Goal: Task Accomplishment & Management: Use online tool/utility

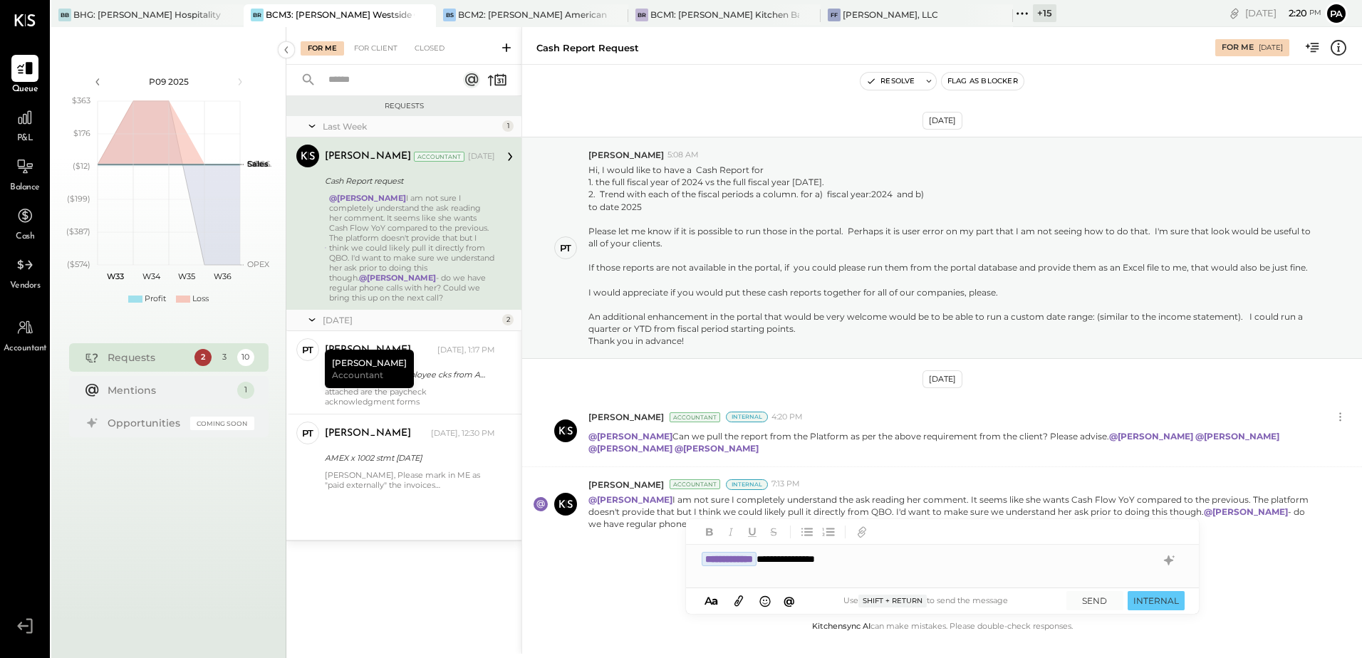
scroll to position [30, 0]
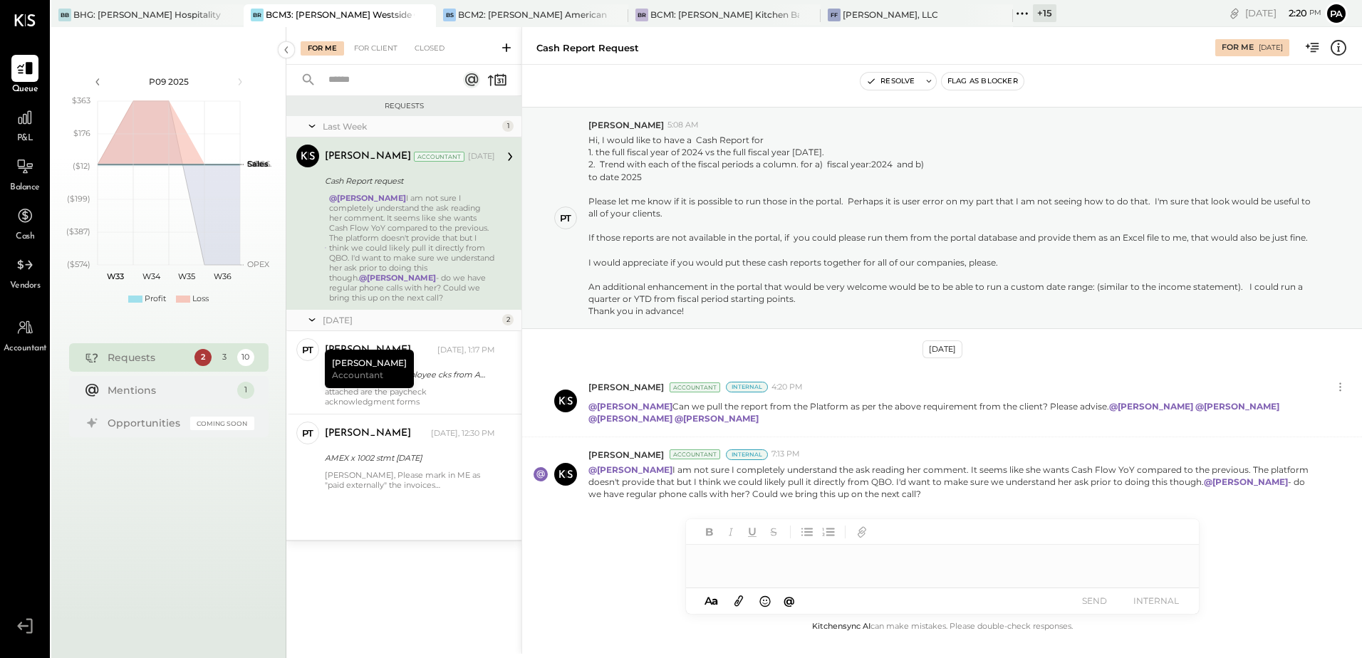
click at [749, 578] on div at bounding box center [942, 553] width 513 height 68
click at [748, 563] on div at bounding box center [942, 559] width 513 height 28
click at [749, 560] on div at bounding box center [942, 559] width 513 height 28
click at [677, 16] on div "BCM1: [PERSON_NAME] Kitchen Bar Market" at bounding box center [724, 15] width 149 height 12
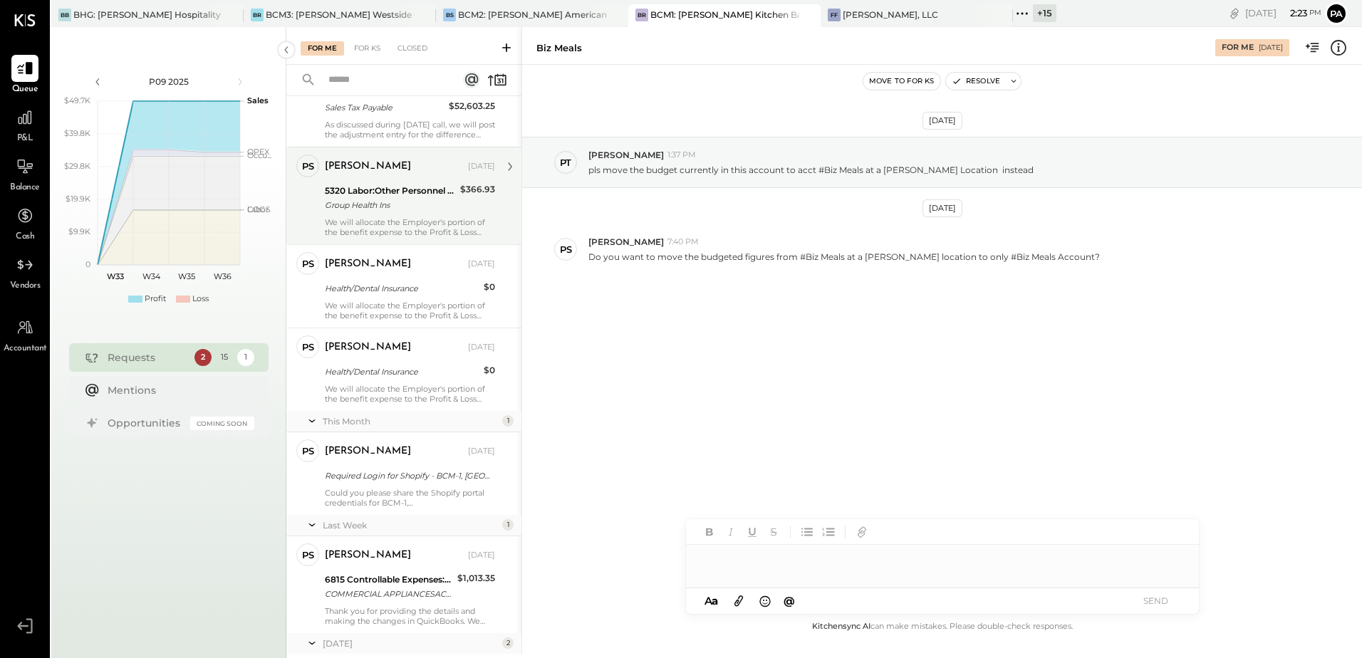
scroll to position [994, 0]
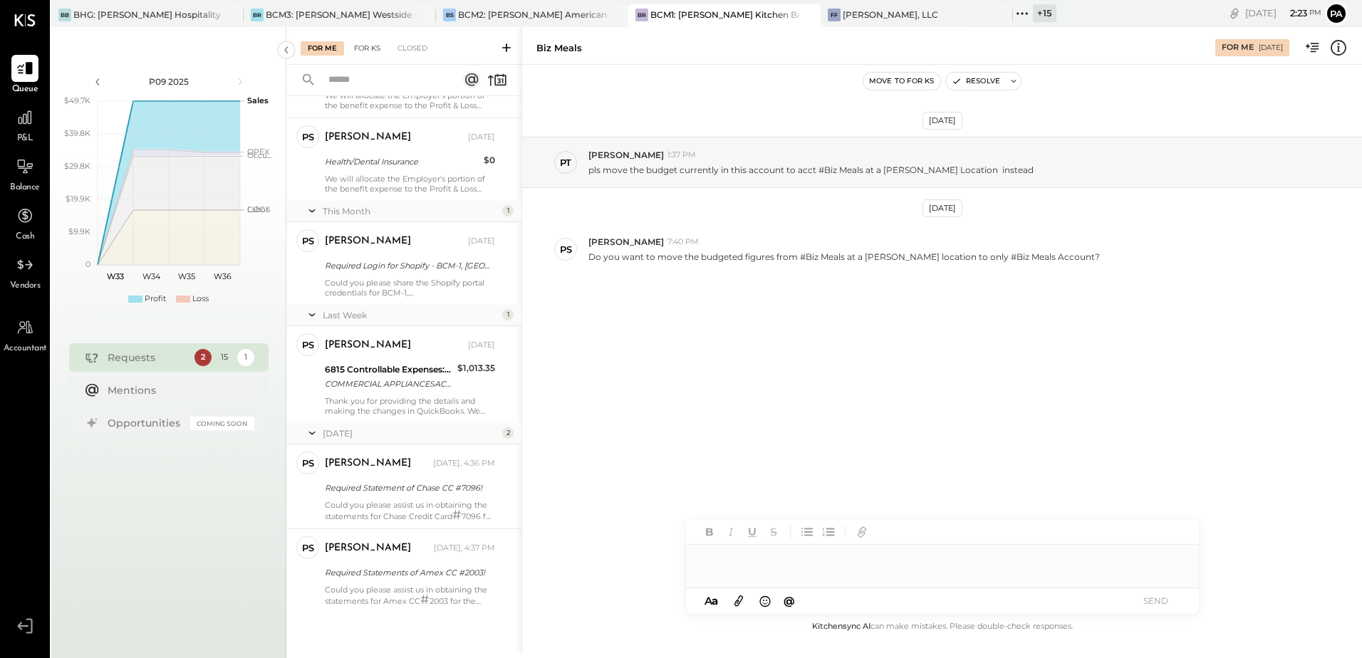
click at [354, 48] on div "For KS" at bounding box center [367, 48] width 41 height 14
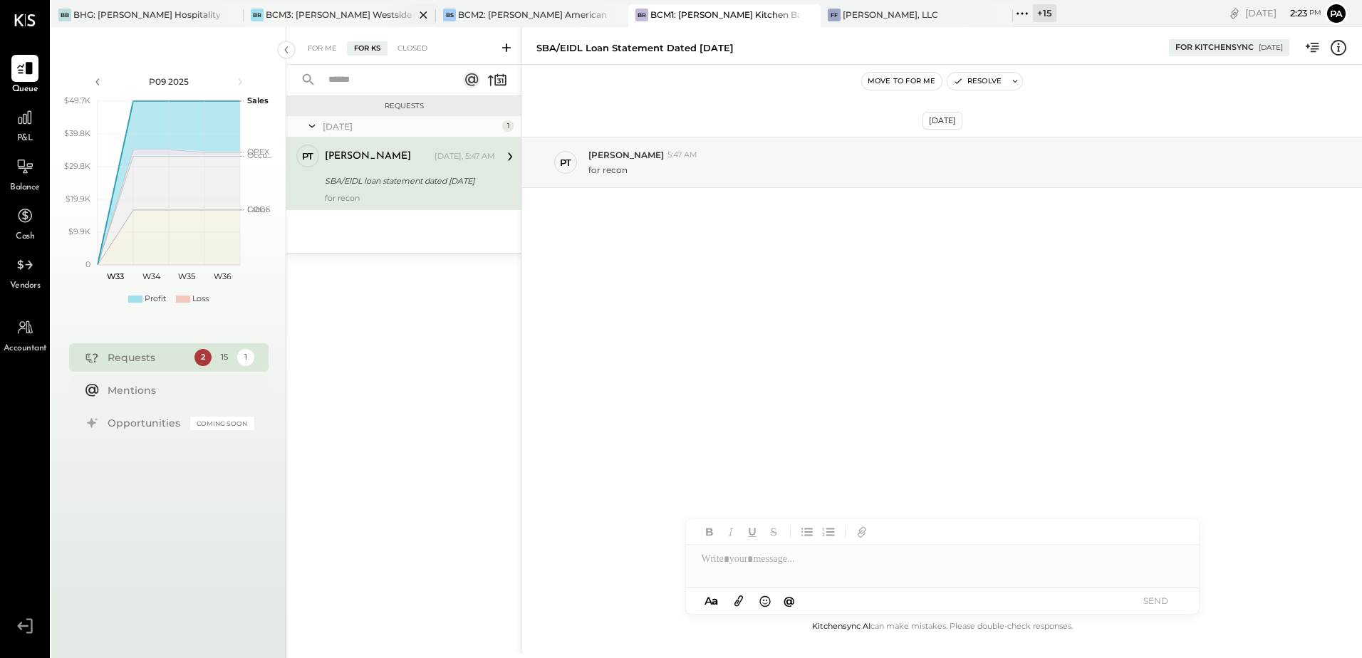
click at [370, 18] on div "BCM3: [PERSON_NAME] Westside Grill" at bounding box center [340, 15] width 149 height 12
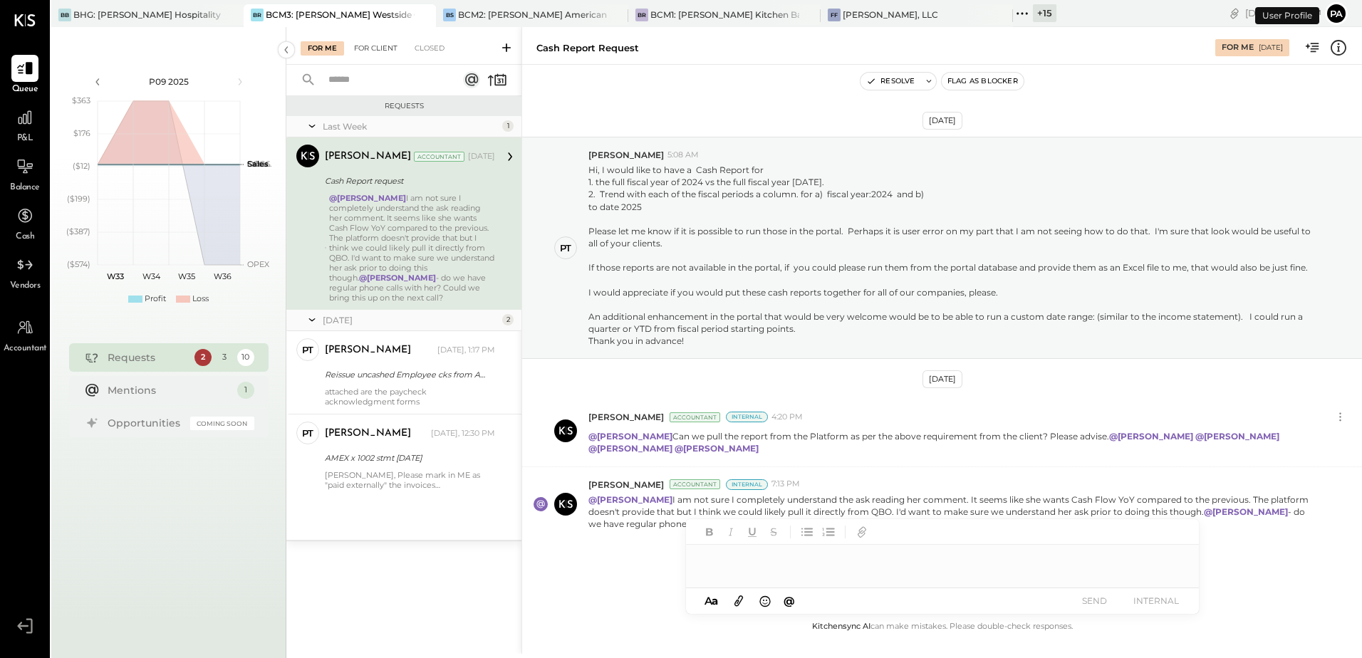
scroll to position [30, 0]
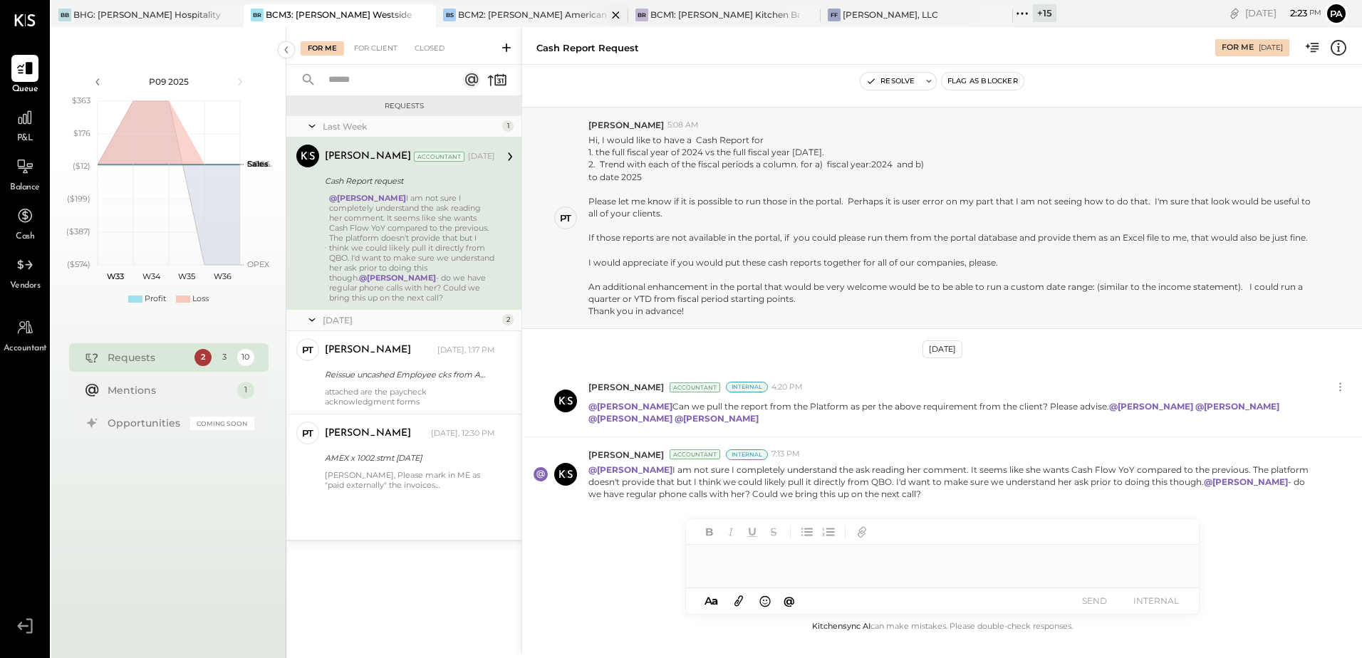
click at [480, 19] on div "BCM2: [PERSON_NAME] American Cooking" at bounding box center [532, 15] width 149 height 12
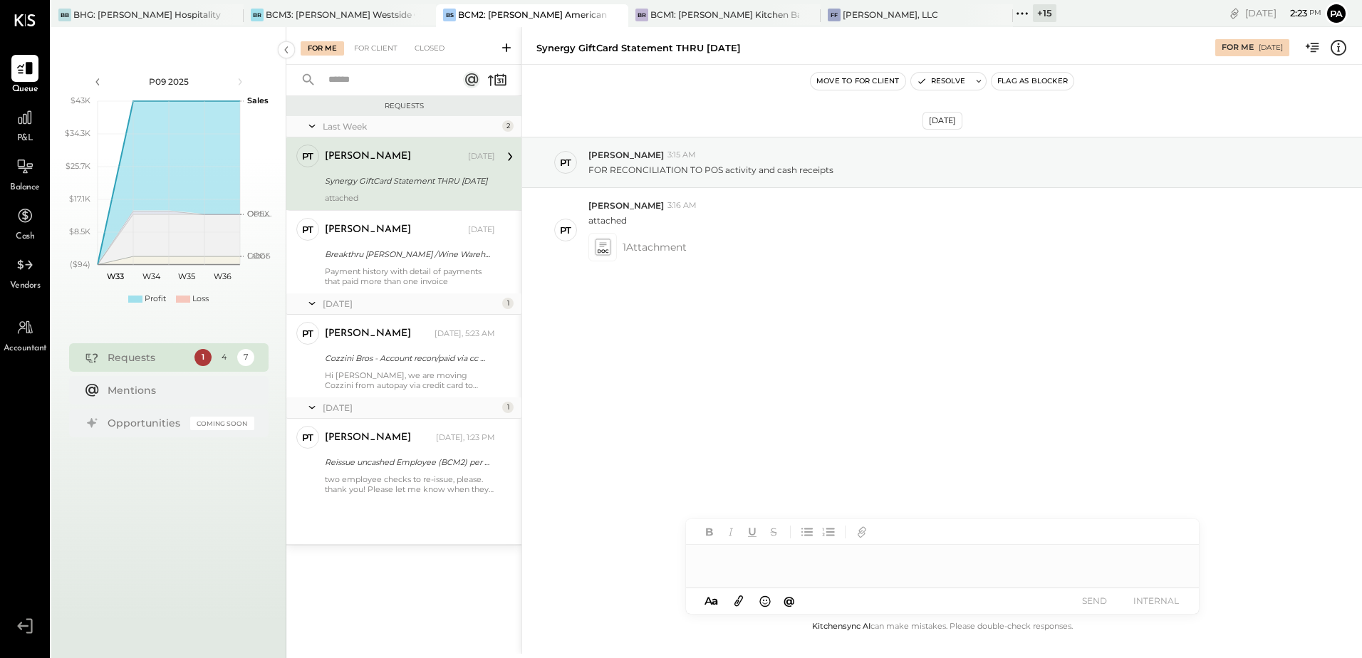
click at [182, 28] on div "P09 2025 polygon, polyline { transition: fill-opacity 0.1s, stroke-opacity 0.1s…" at bounding box center [168, 356] width 235 height 658
click at [182, 23] on div "BB BHG: Bennett Hospitality Group, LLC" at bounding box center [147, 15] width 192 height 23
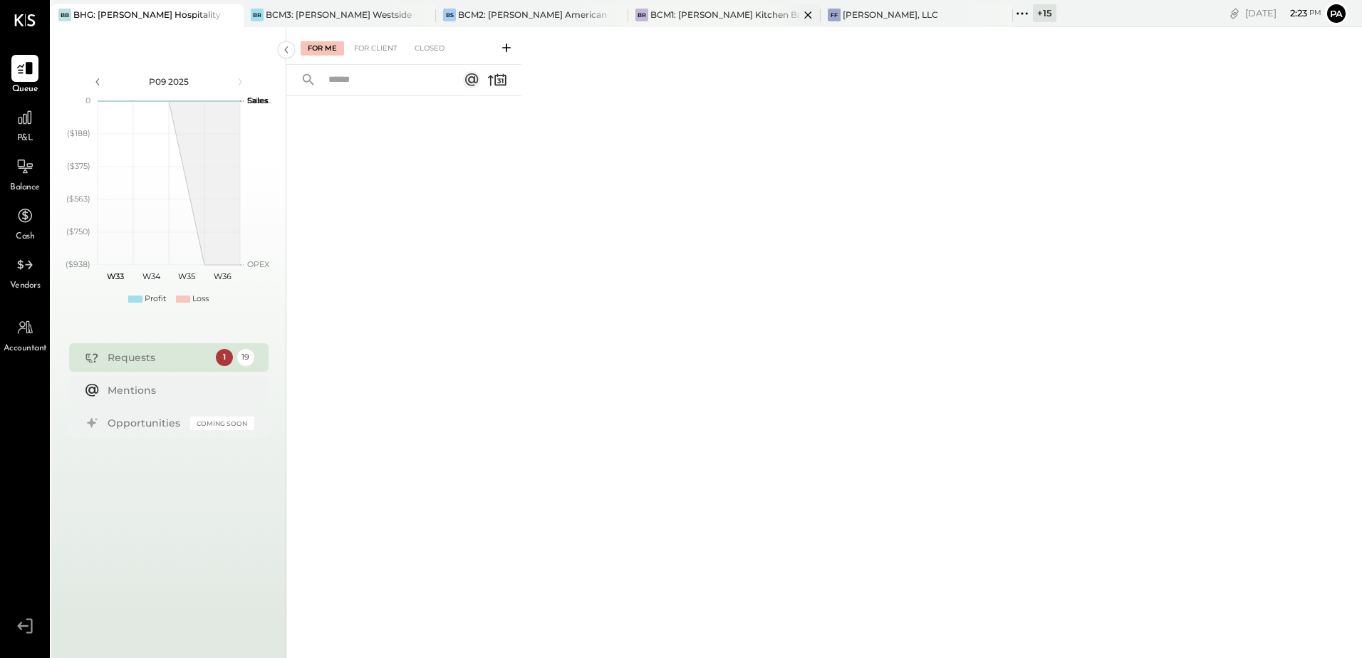
click at [724, 16] on div "BCM1: [PERSON_NAME] Kitchen Bar Market" at bounding box center [724, 15] width 149 height 12
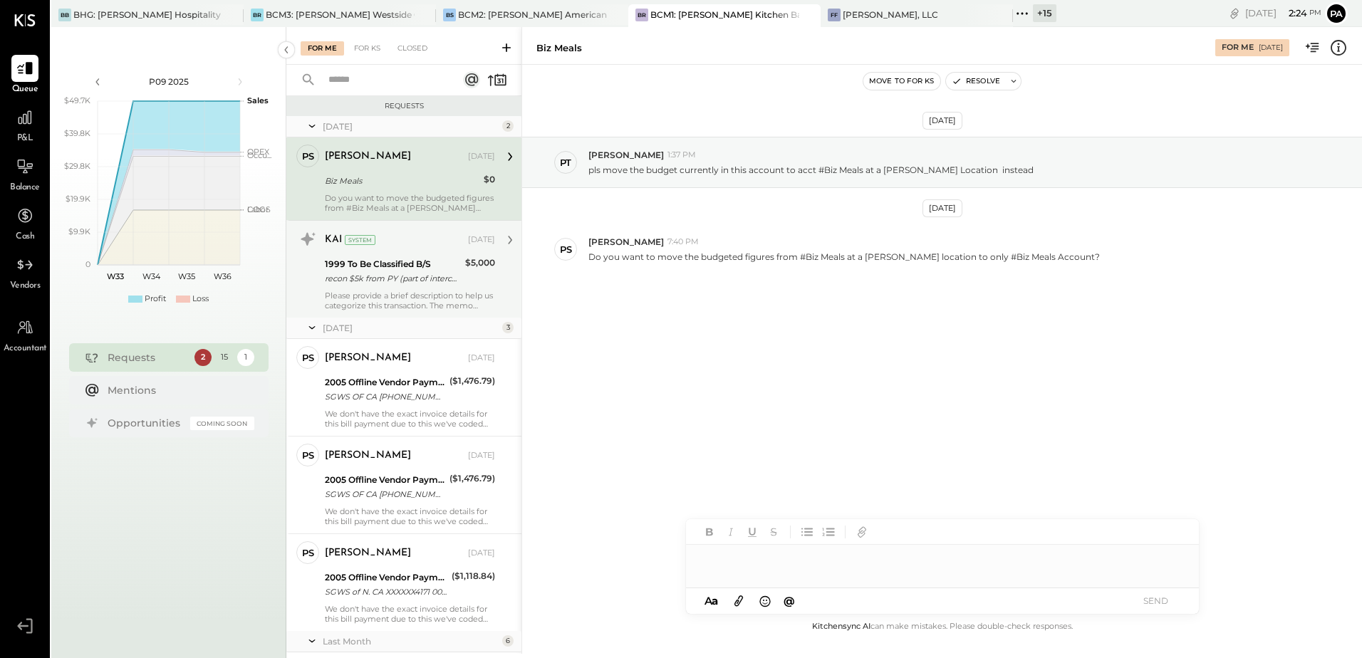
click at [400, 274] on div "recon $5k from PY (part of interco cash recon) cc payment made from incorrect b…" at bounding box center [393, 278] width 136 height 14
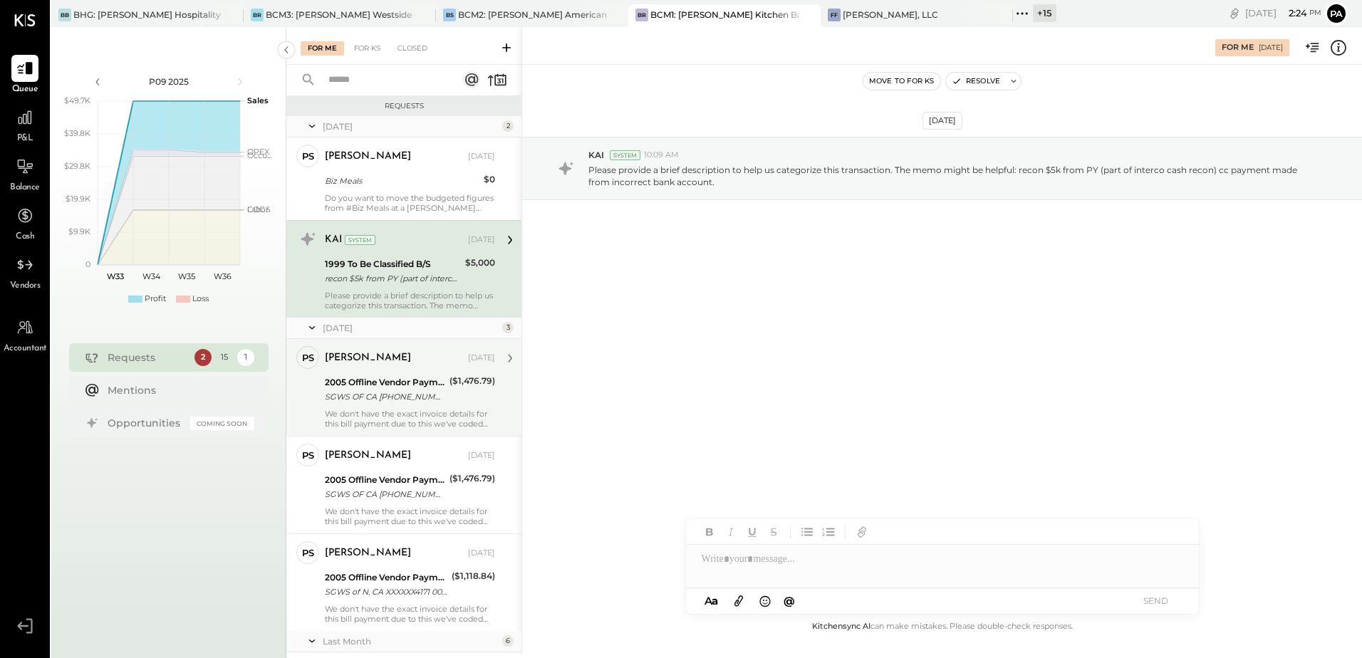
click at [402, 382] on div "2005 Offline Vendor Payments" at bounding box center [385, 382] width 120 height 14
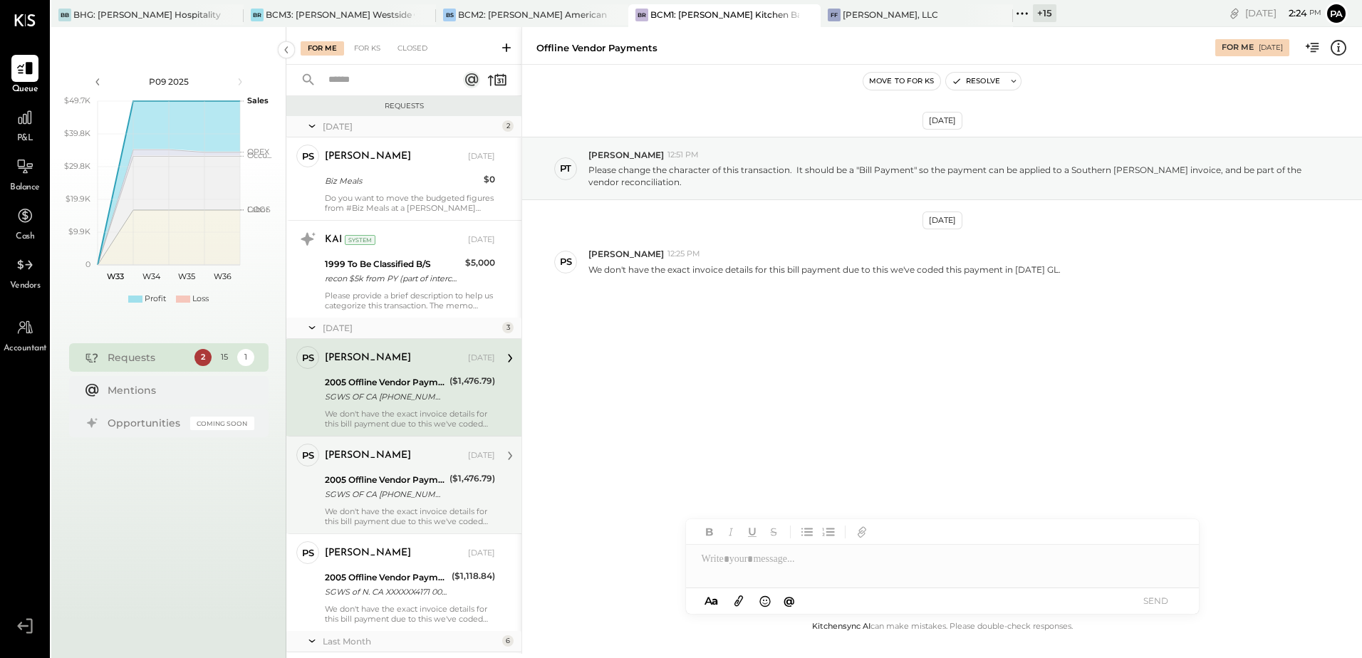
click at [398, 509] on div "We don't have the exact invoice details for this bill payment due to this we've…" at bounding box center [410, 516] width 170 height 20
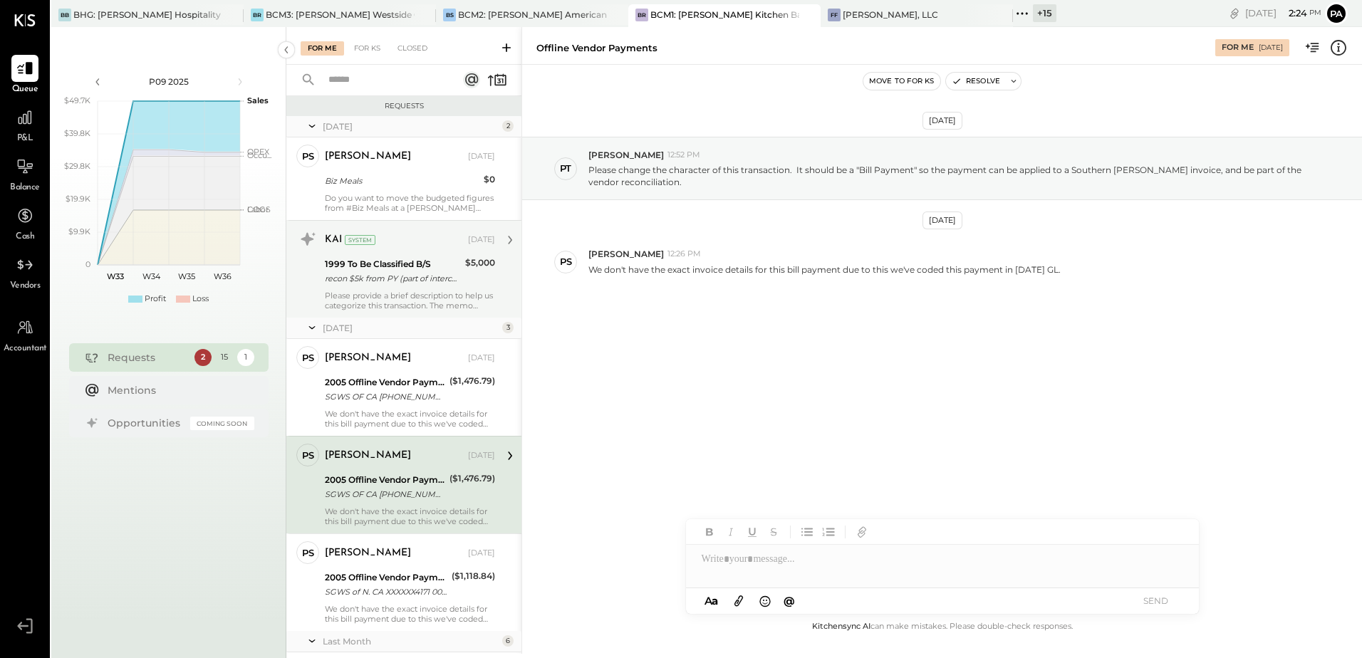
scroll to position [356, 0]
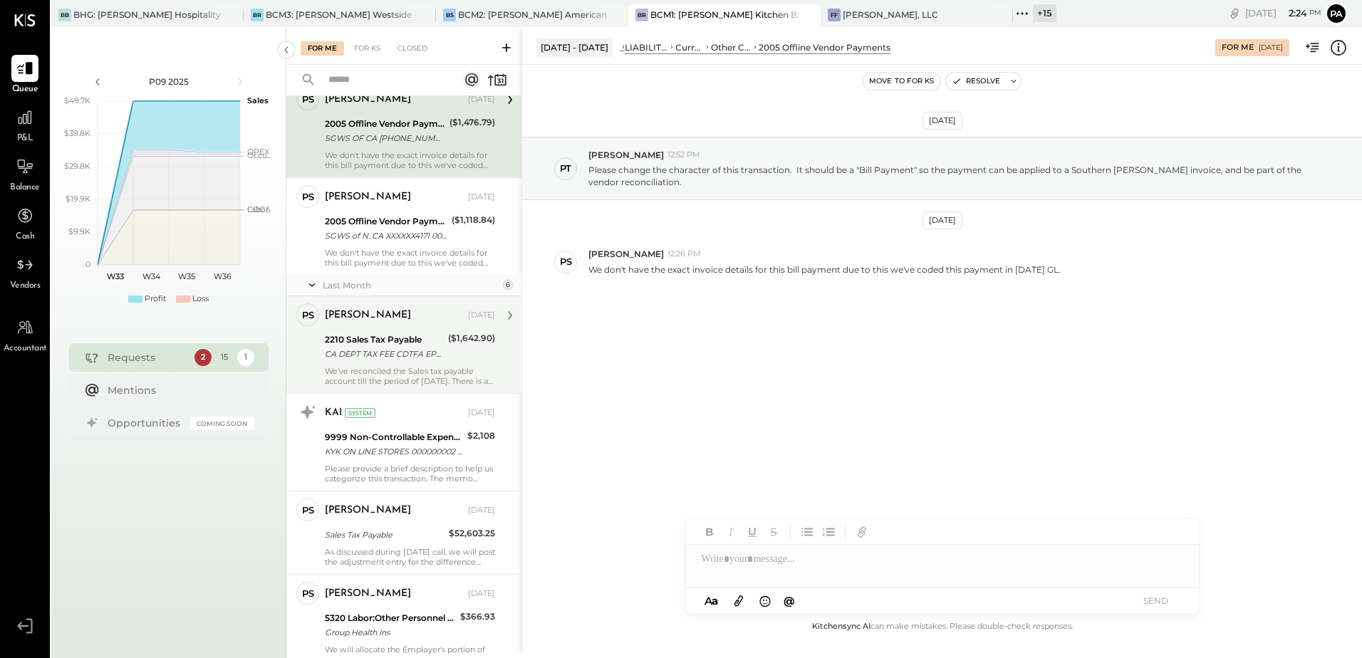
click at [373, 390] on div "PS Parth Shah Accountant Parth Shah Jul 16, 2025 2210 Sales Tax Payable CA DEPT…" at bounding box center [403, 344] width 235 height 97
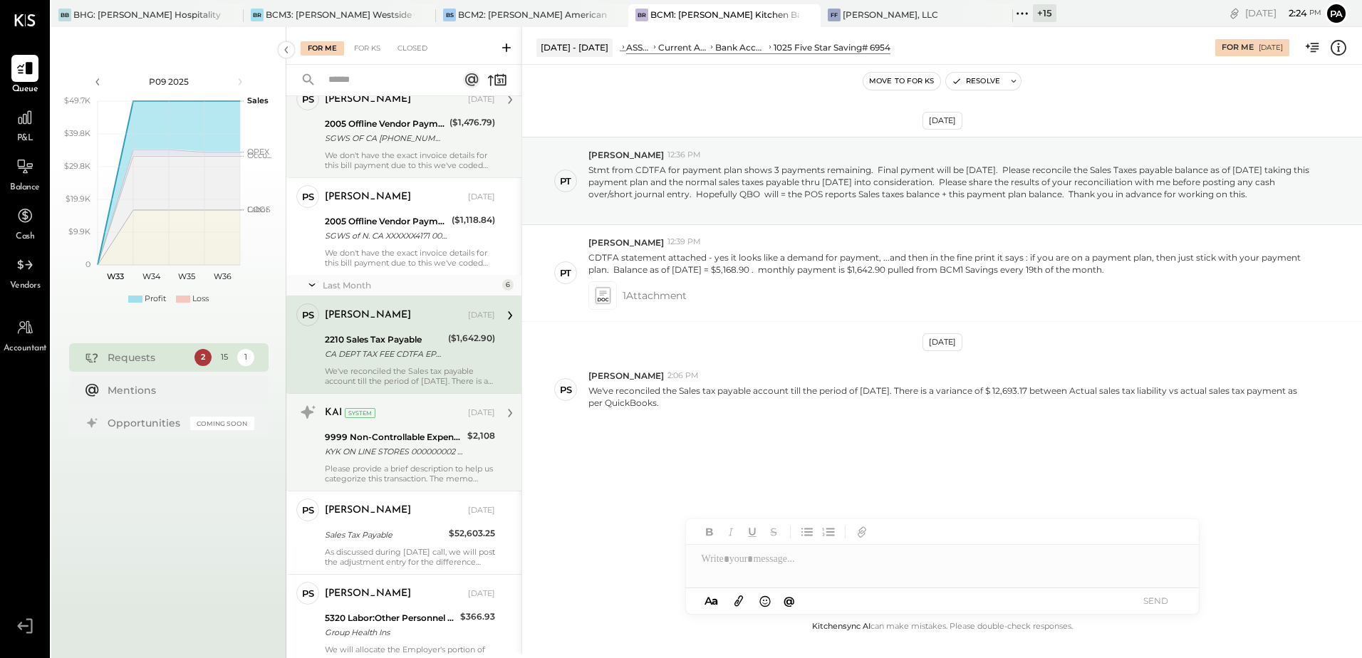
click at [336, 487] on div "KAI System Jul 29, 2025 9999 Non-Controllable Expenses:To Be Classified P&L KYK…" at bounding box center [403, 442] width 235 height 98
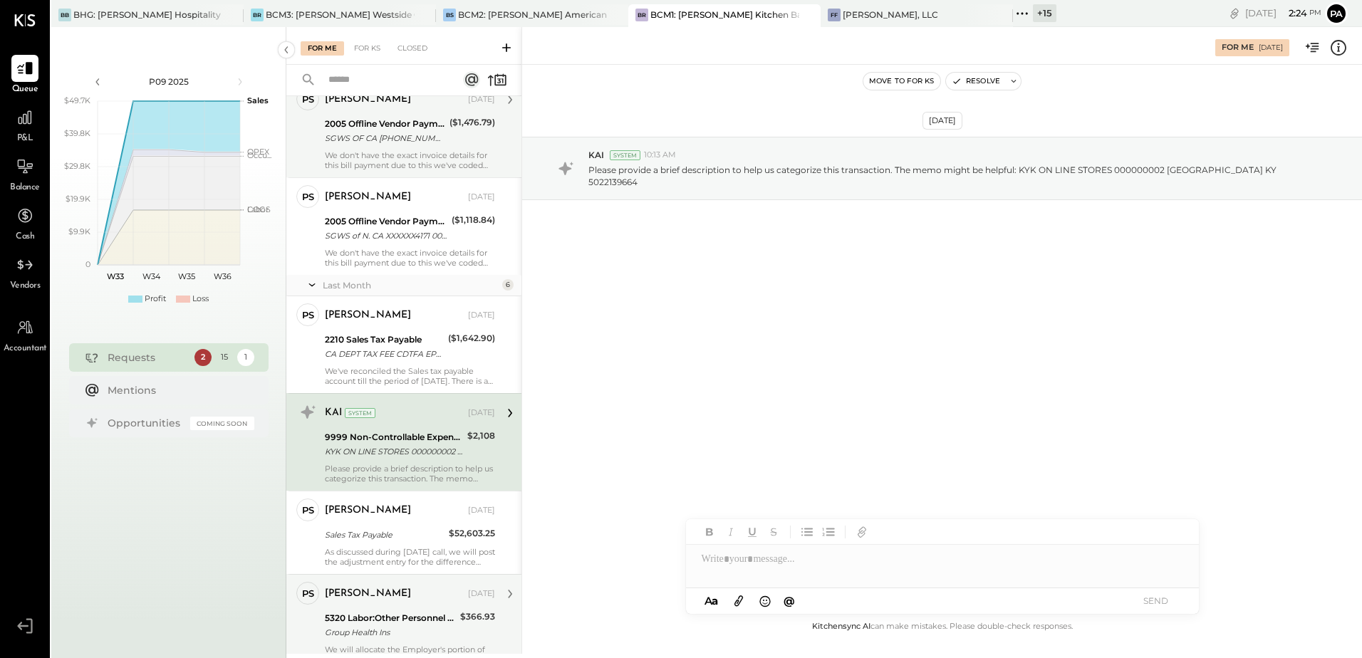
click at [424, 611] on div "5320 Labor:Other Personnel Expense:Health/Dental Insurance" at bounding box center [390, 618] width 131 height 14
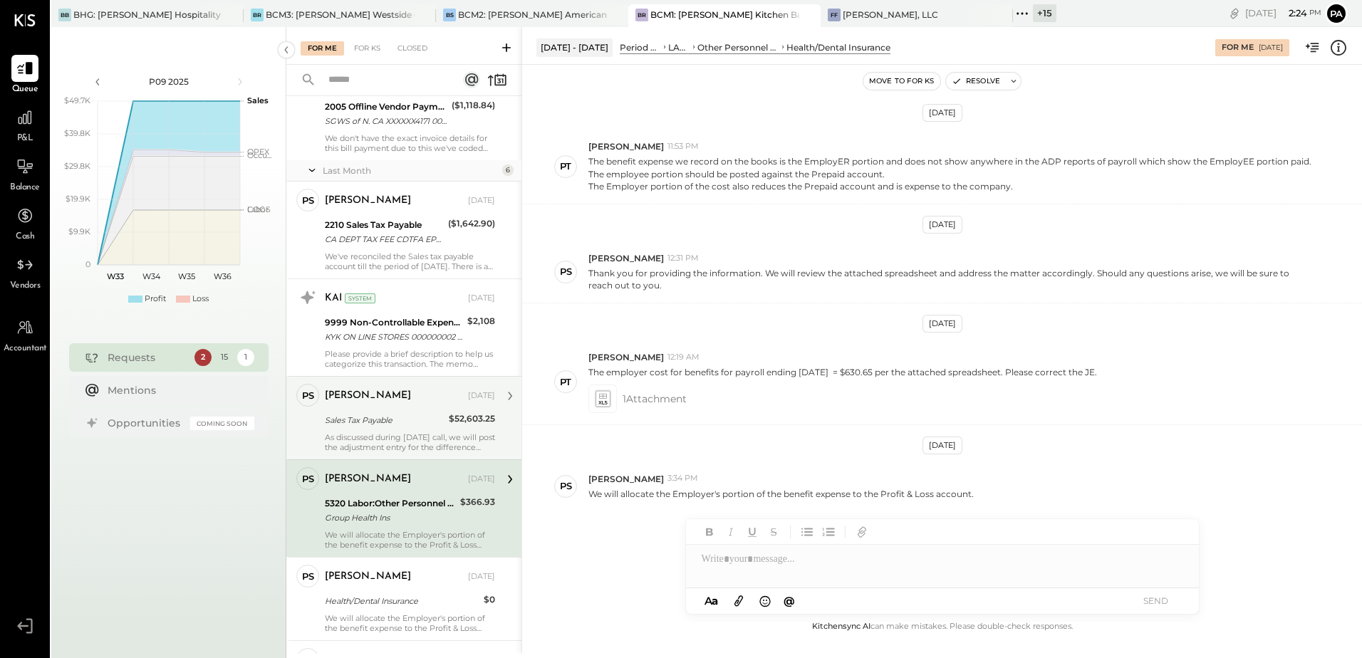
scroll to position [712, 0]
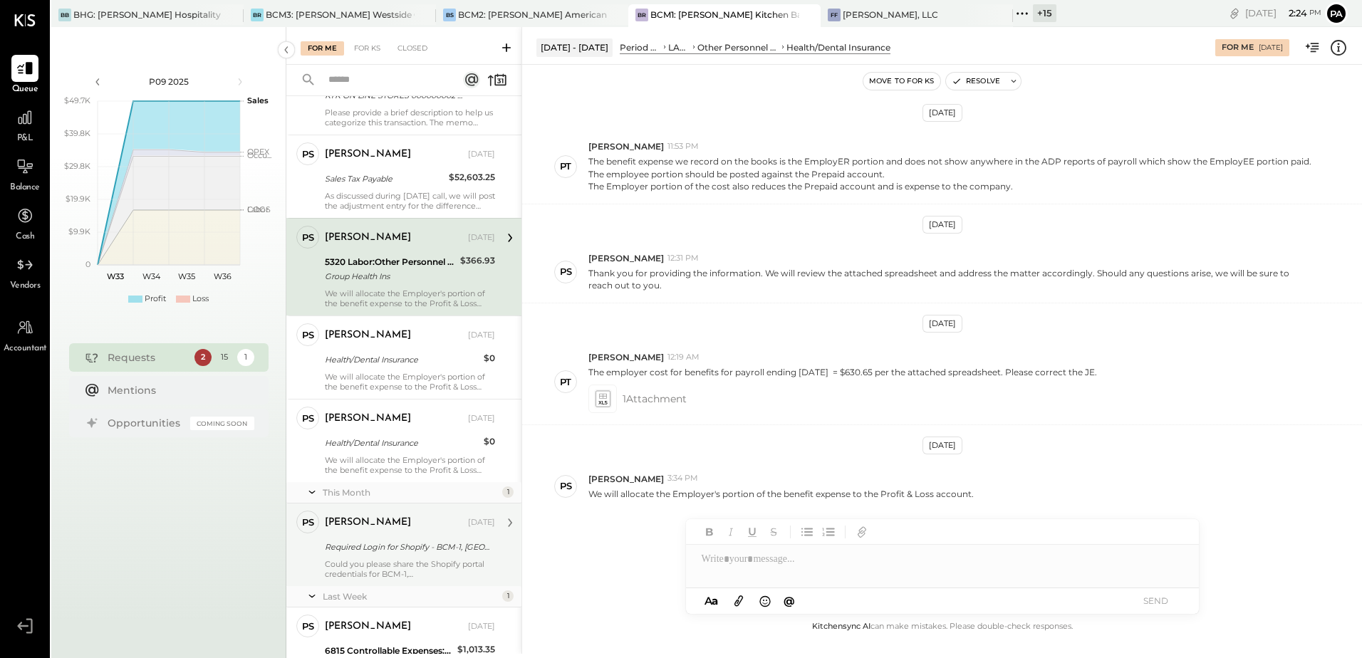
click at [372, 511] on div "Parth Shah Aug 07, 2025" at bounding box center [410, 523] width 170 height 24
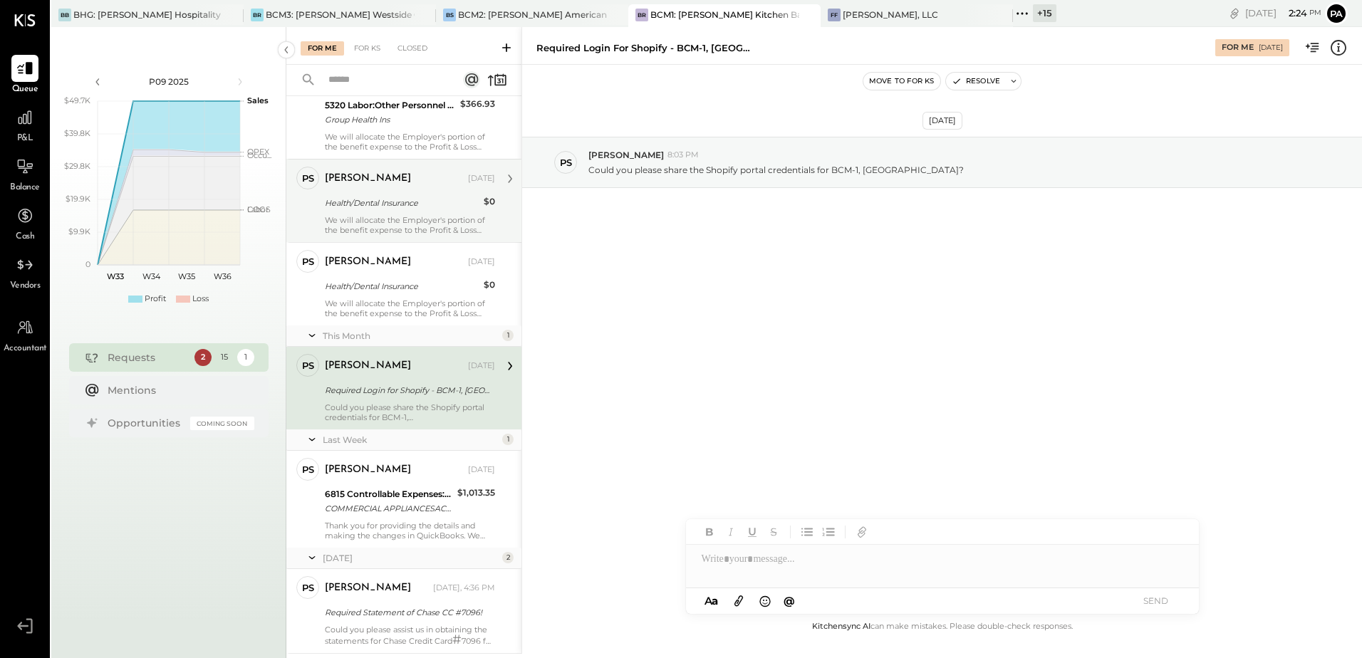
scroll to position [994, 0]
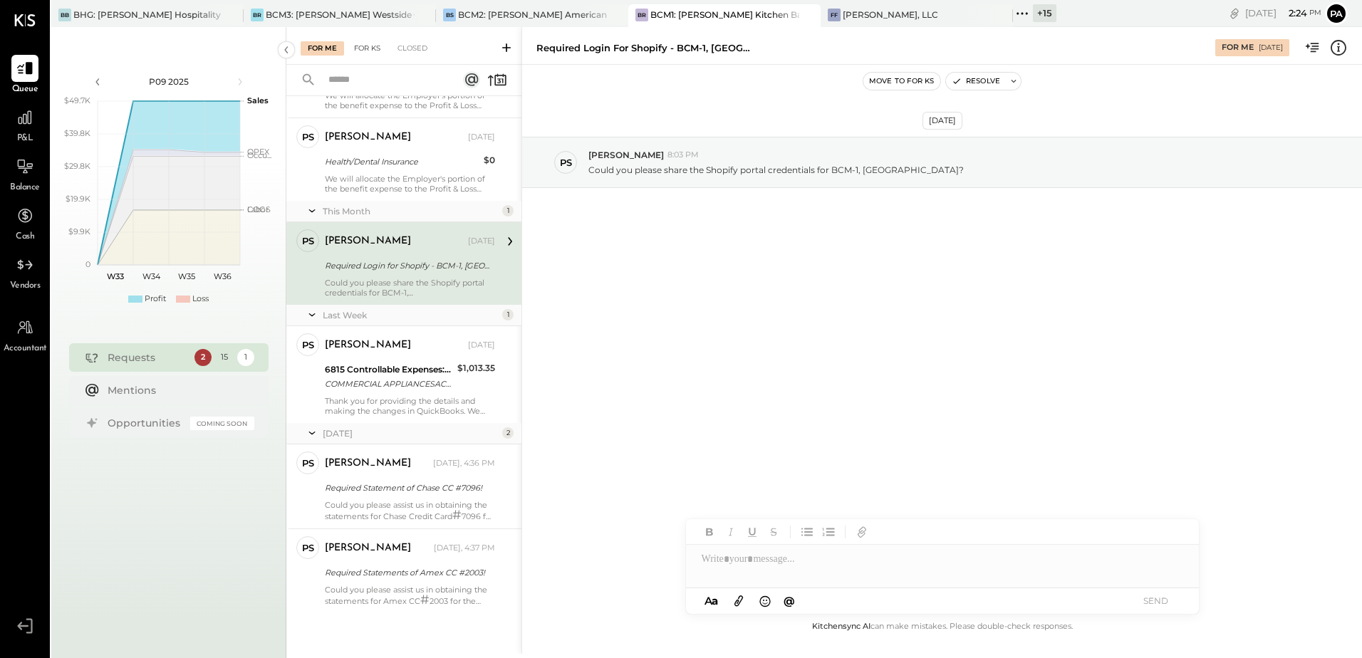
click at [362, 50] on div "For KS" at bounding box center [367, 48] width 41 height 14
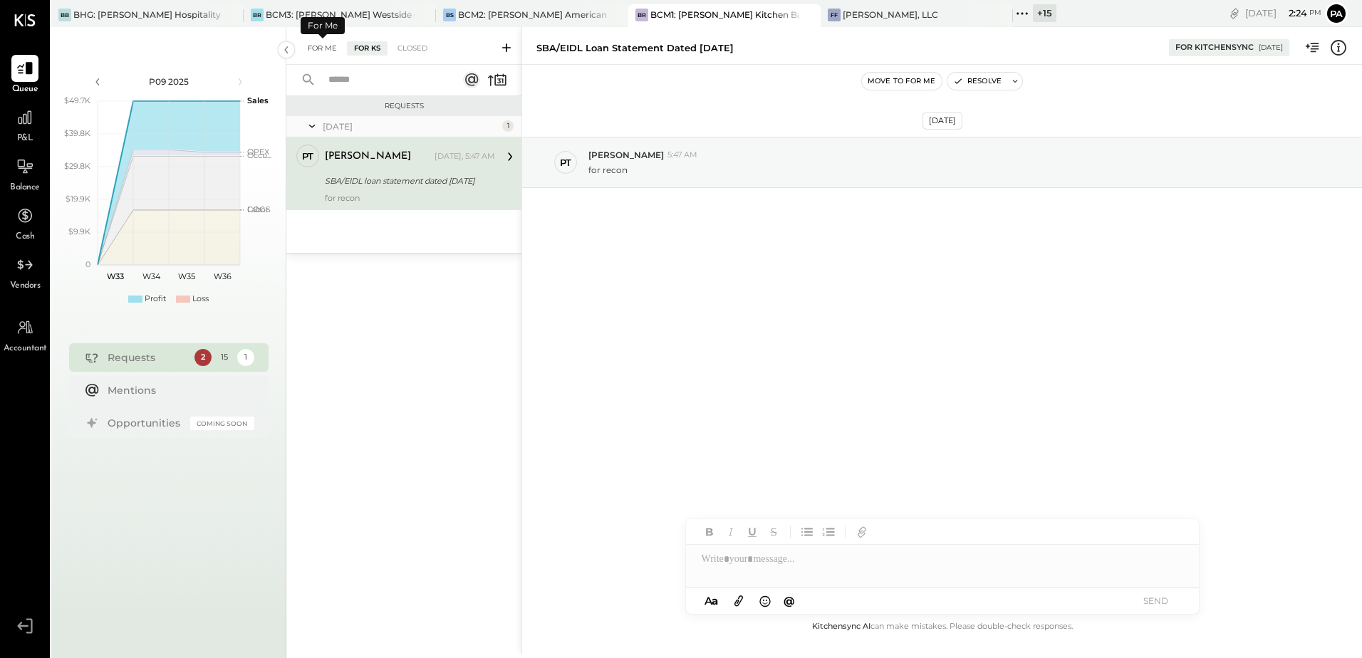
click at [313, 46] on div "For Me" at bounding box center [322, 48] width 43 height 14
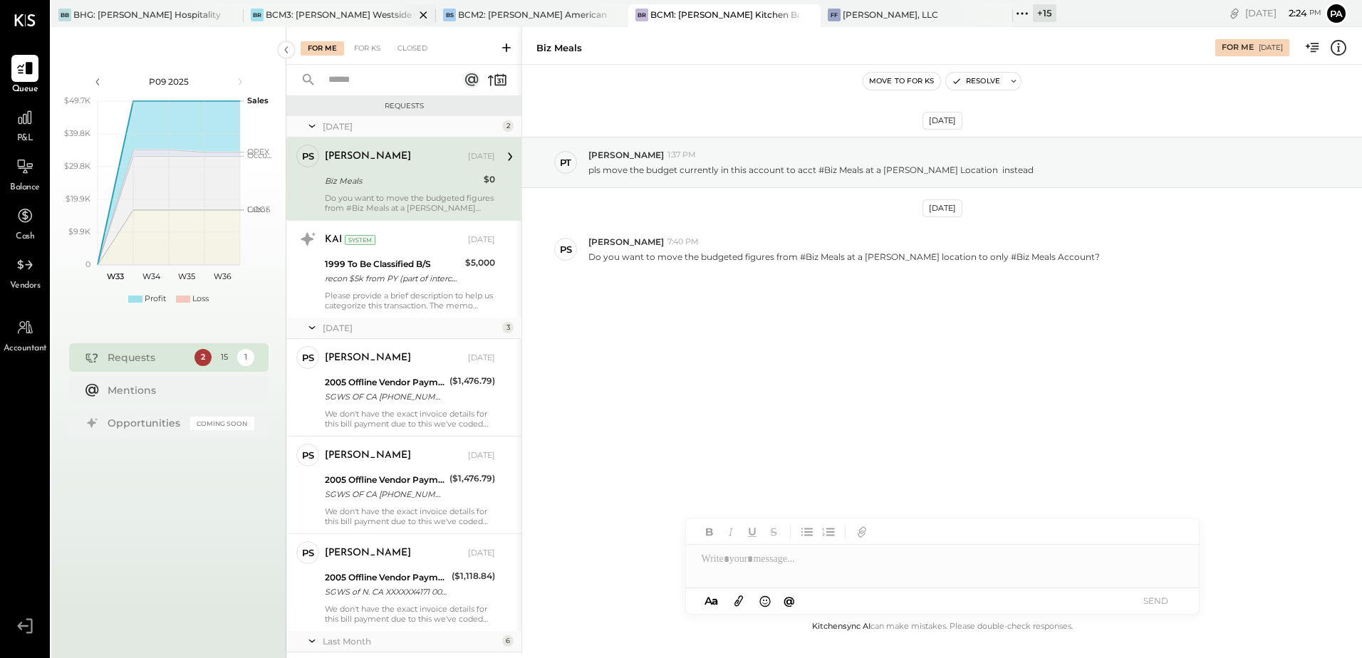
click at [316, 15] on div "BCM3: [PERSON_NAME] Westside Grill" at bounding box center [340, 15] width 149 height 12
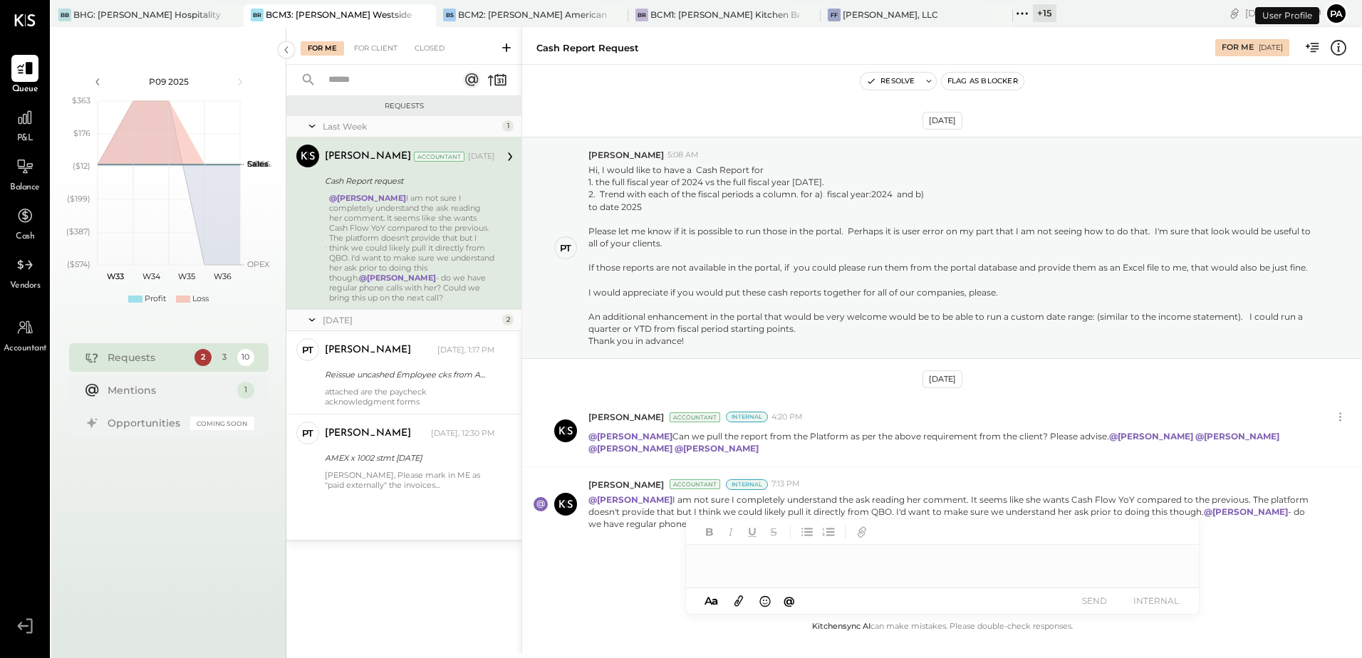
scroll to position [30, 0]
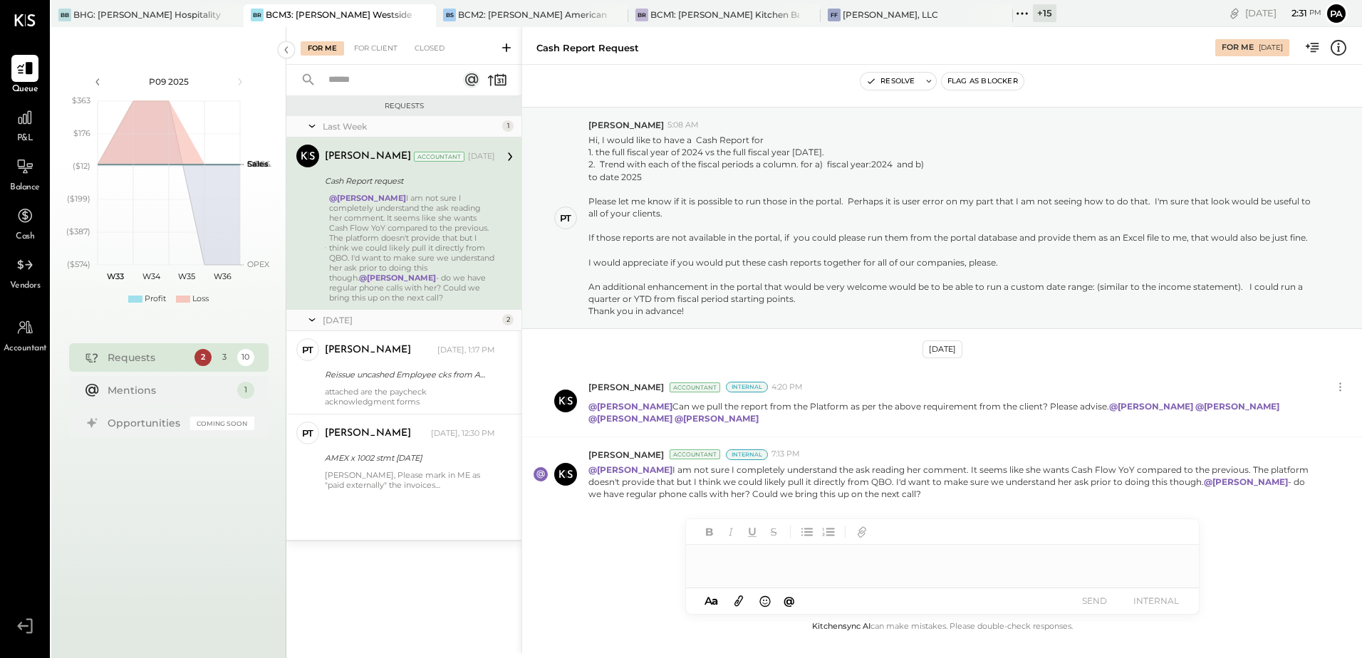
click at [745, 568] on div at bounding box center [942, 559] width 513 height 28
click at [756, 567] on div at bounding box center [942, 559] width 513 height 28
click at [757, 562] on div at bounding box center [942, 559] width 513 height 28
click at [1343, 14] on button "Pa" at bounding box center [1336, 13] width 23 height 23
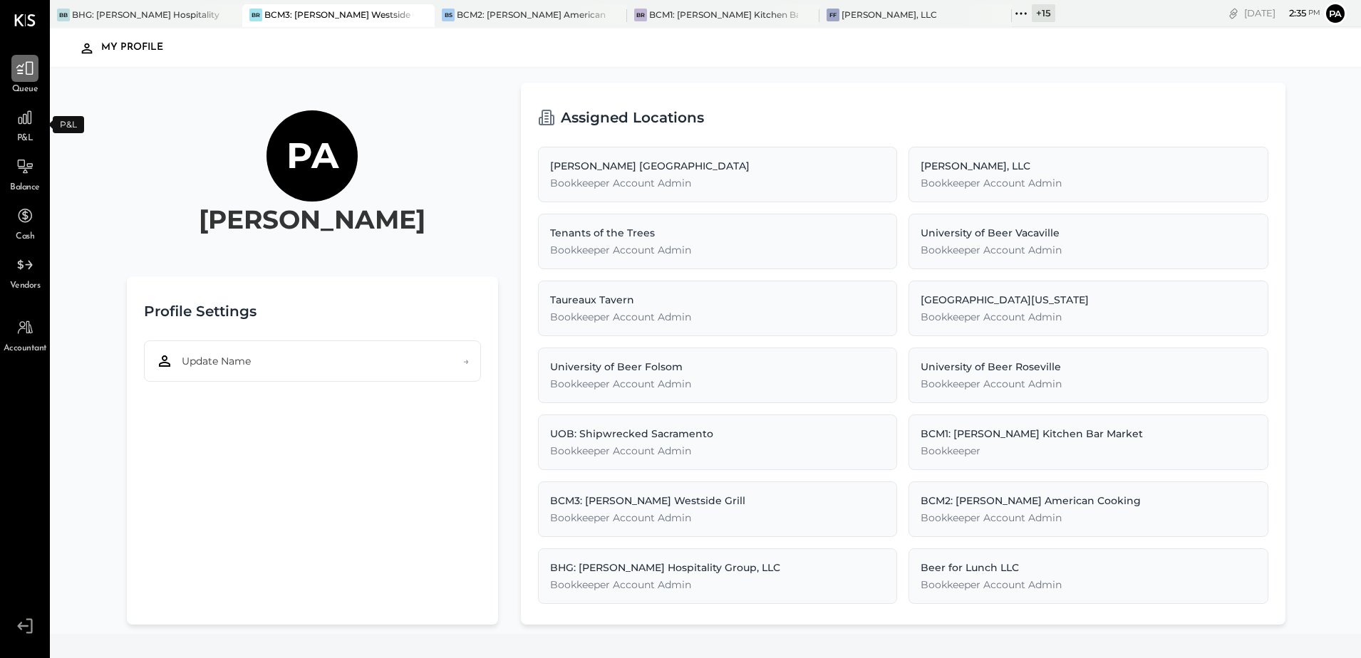
click at [25, 64] on icon at bounding box center [25, 68] width 19 height 19
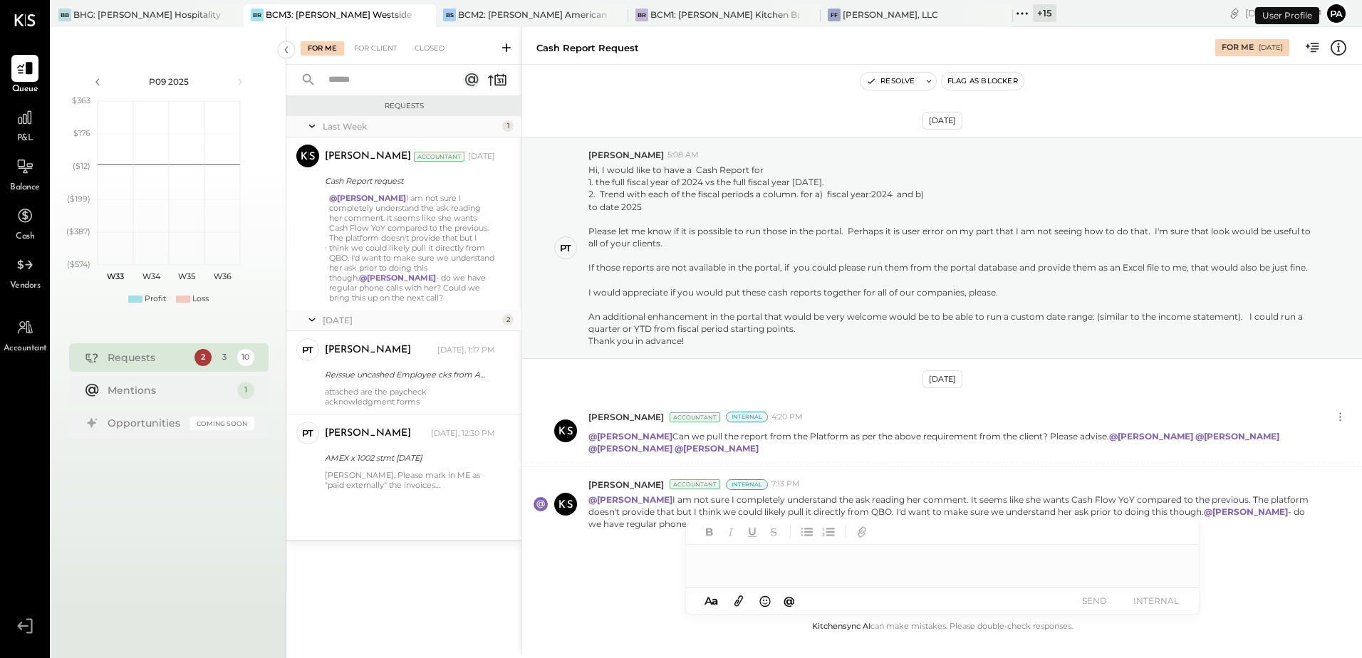
scroll to position [30, 0]
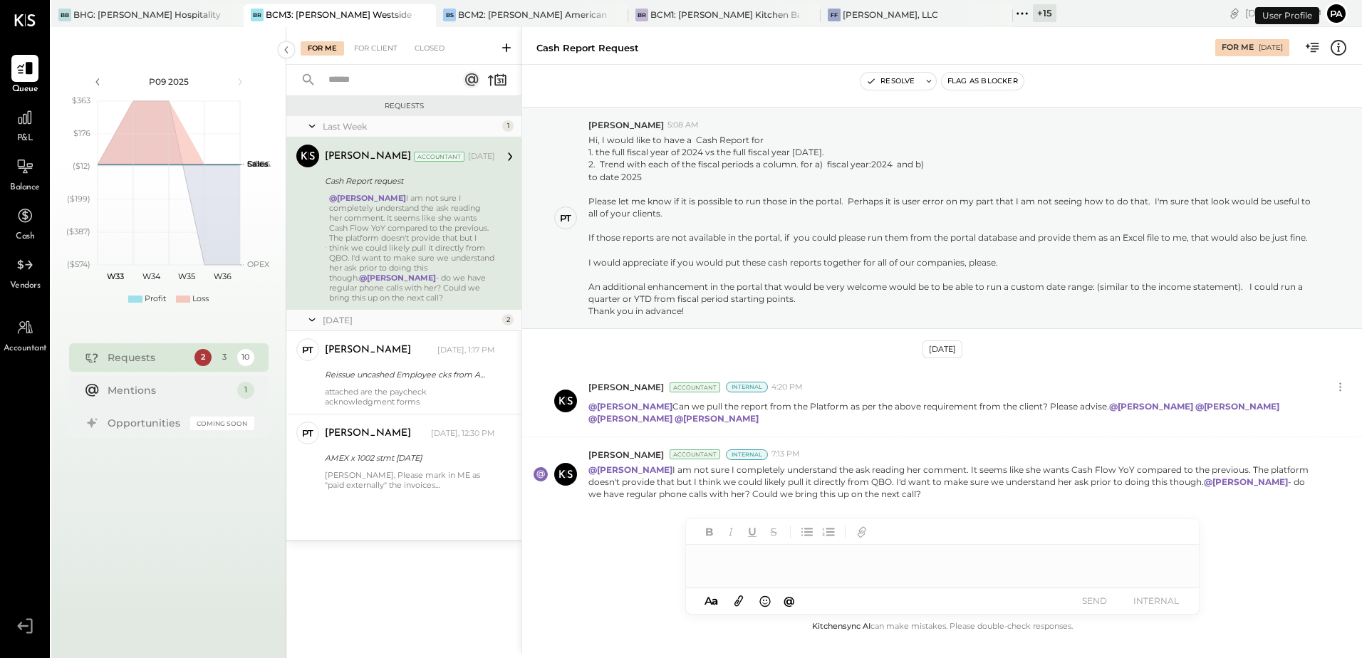
click at [758, 562] on div at bounding box center [942, 559] width 513 height 28
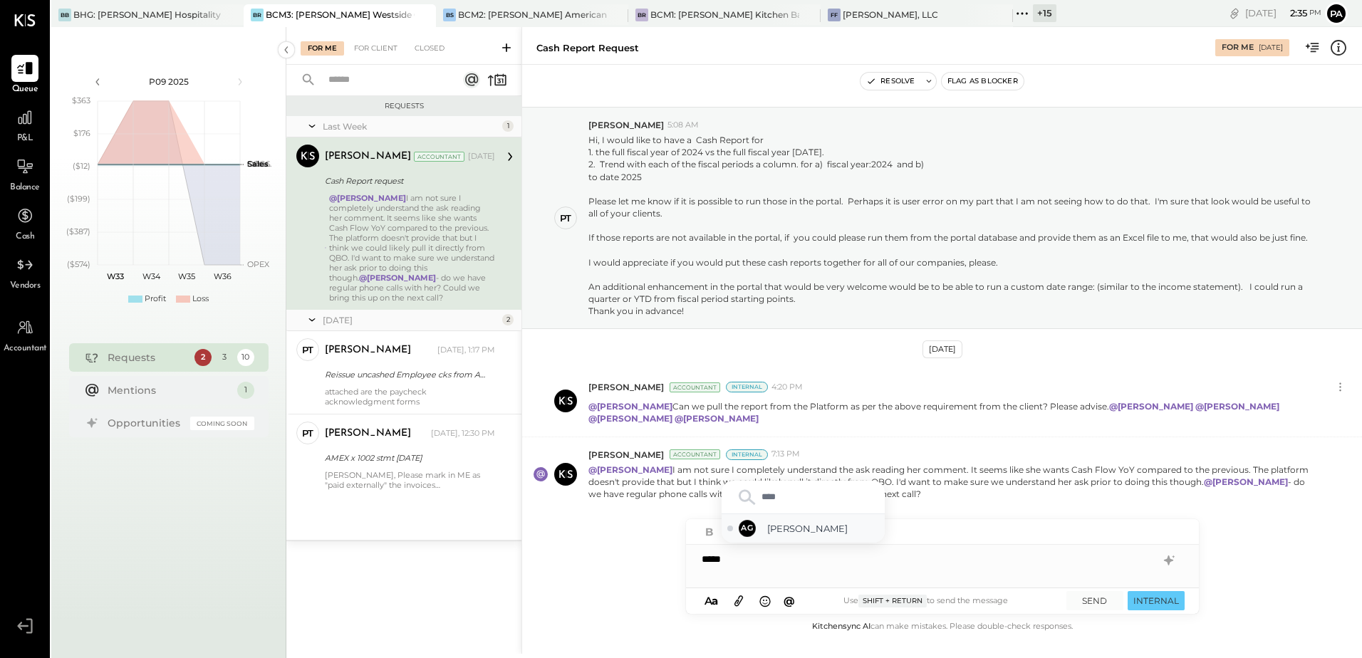
click at [779, 526] on span "Archie Grace" at bounding box center [823, 529] width 112 height 14
click at [827, 556] on div "**********" at bounding box center [942, 559] width 513 height 28
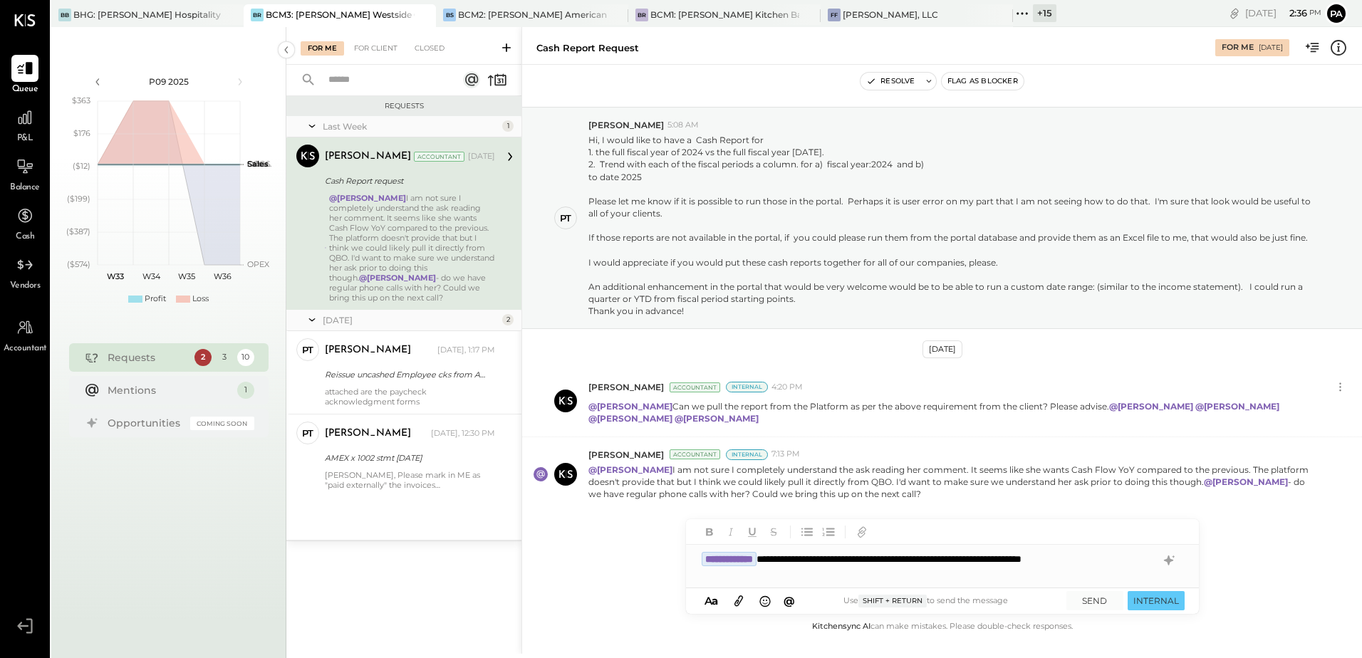
click at [1106, 563] on div "**********" at bounding box center [942, 559] width 513 height 28
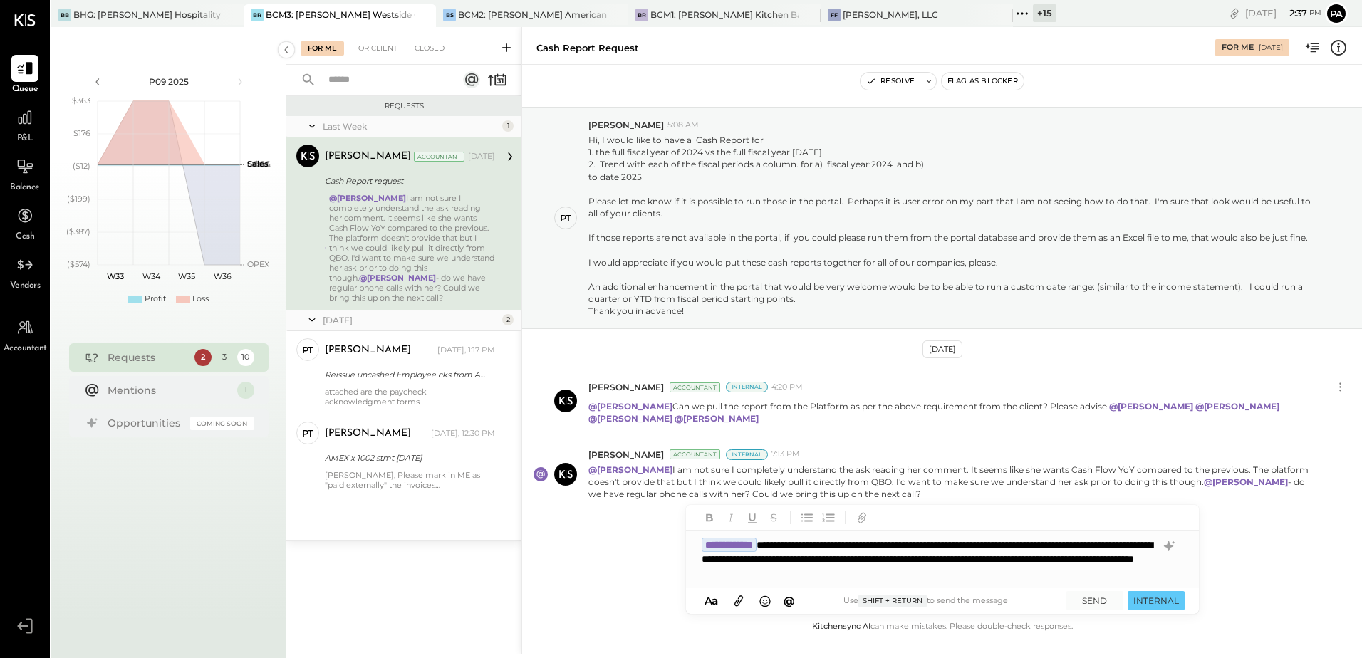
click at [730, 573] on div "**********" at bounding box center [942, 559] width 513 height 57
click at [722, 573] on div "**********" at bounding box center [942, 559] width 513 height 57
click at [1027, 573] on div "**********" at bounding box center [942, 559] width 513 height 57
type input "*"
type input "****"
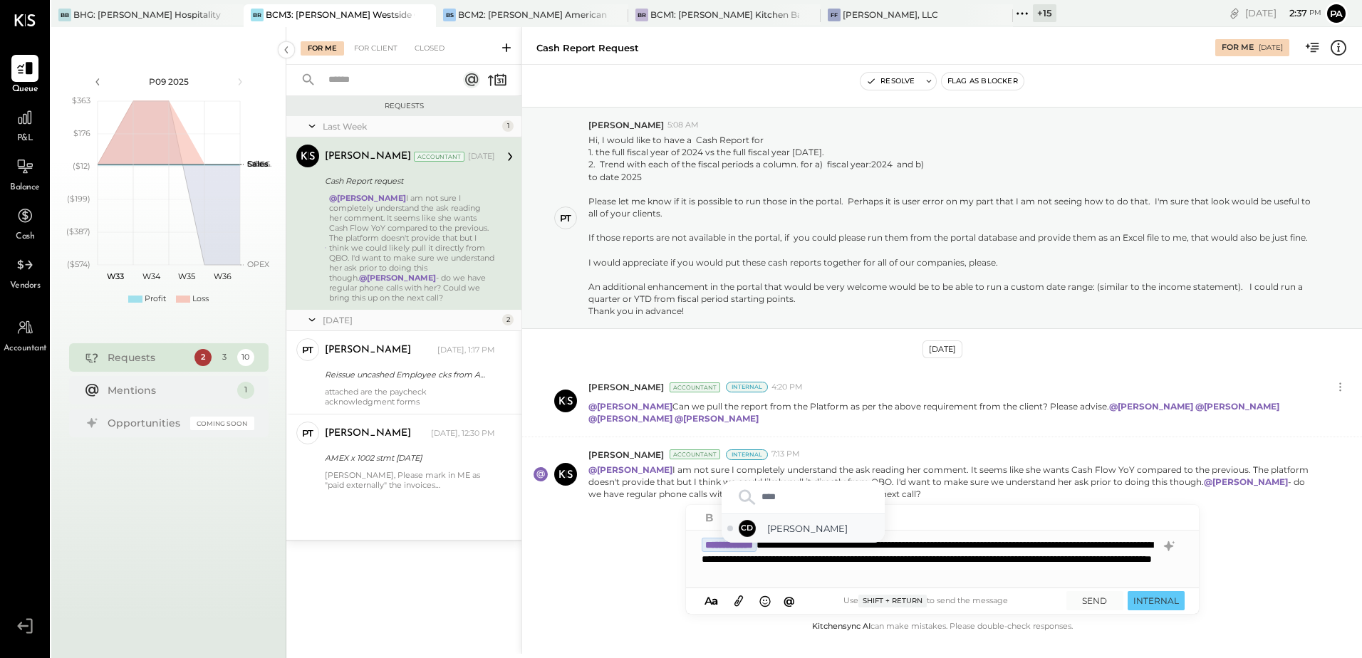
click at [807, 526] on span "Chris Dash" at bounding box center [823, 529] width 112 height 14
click at [826, 529] on span "Vikesh Darji" at bounding box center [823, 529] width 112 height 14
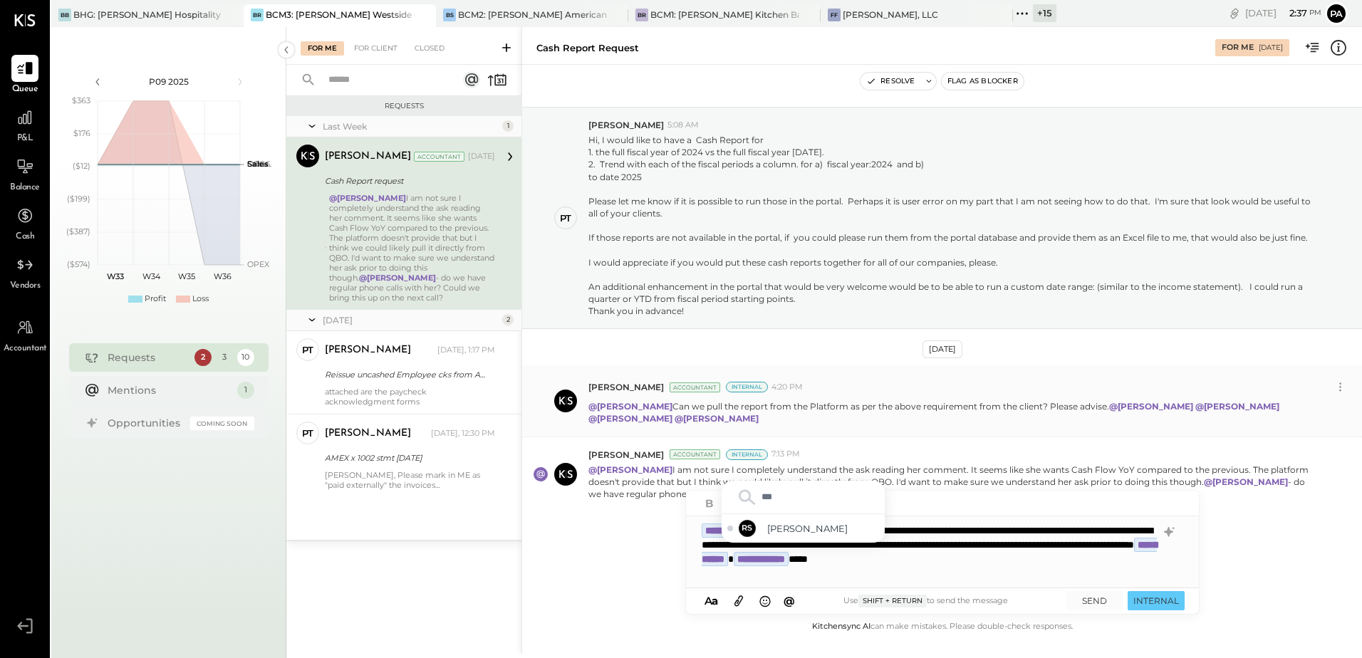
type input "****"
click at [778, 524] on span "Rohit Shenoy" at bounding box center [823, 529] width 112 height 14
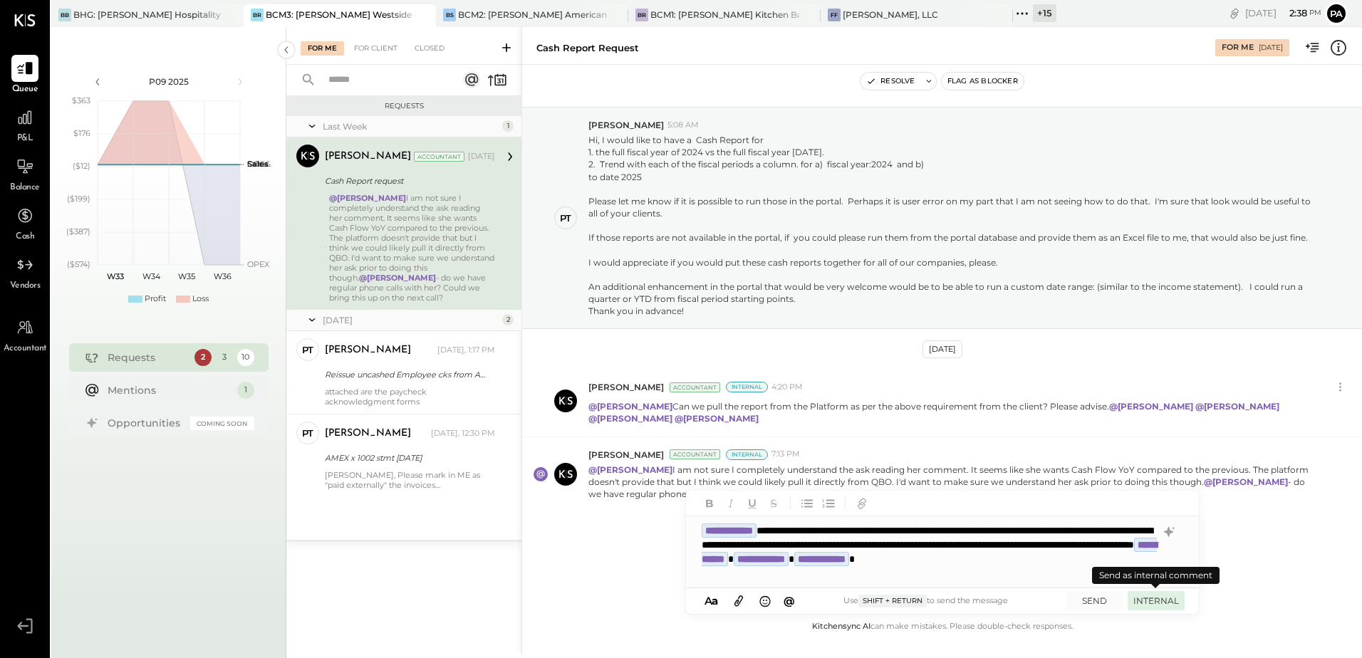
click at [1147, 602] on button "INTERNAL" at bounding box center [1156, 600] width 57 height 19
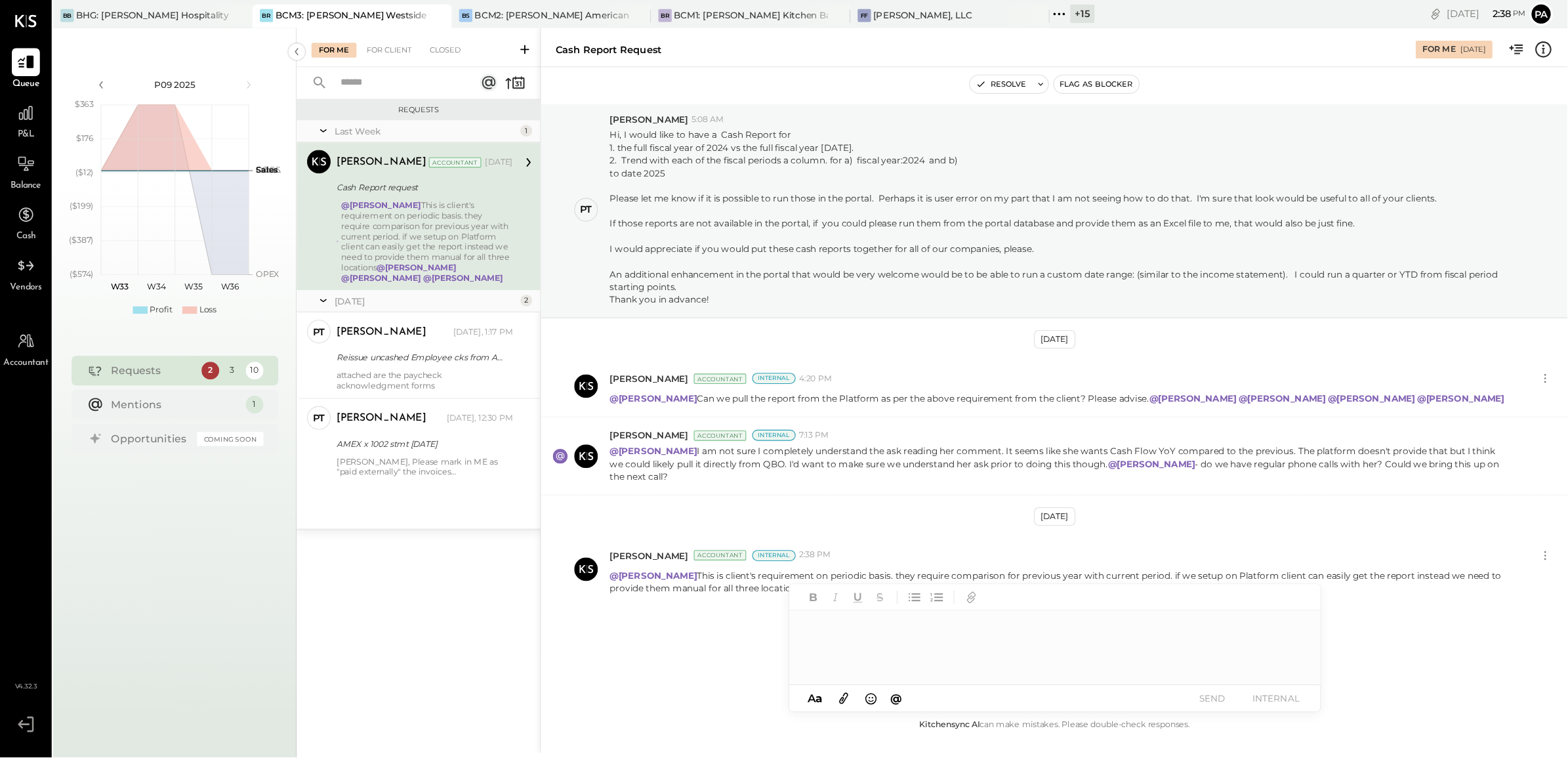
scroll to position [0, 0]
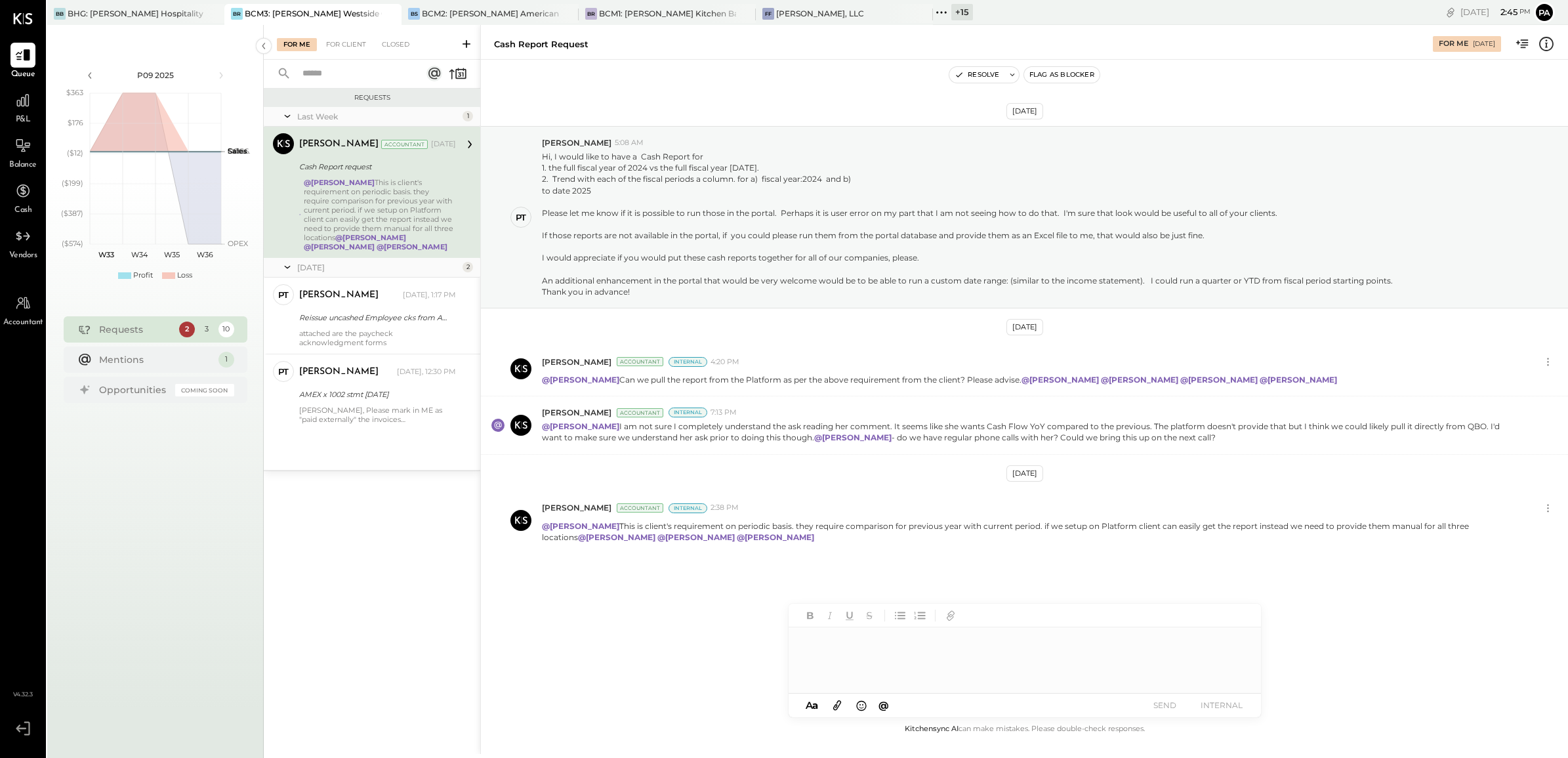
click at [916, 605] on div at bounding box center [1024, 659] width 473 height 65
click at [868, 605] on div at bounding box center [1024, 659] width 473 height 65
drag, startPoint x: 497, startPoint y: 41, endPoint x: 549, endPoint y: 43, distance: 52.0
click at [549, 43] on div "Cash Report request" at bounding box center [541, 44] width 95 height 13
copy div "Cash Report"
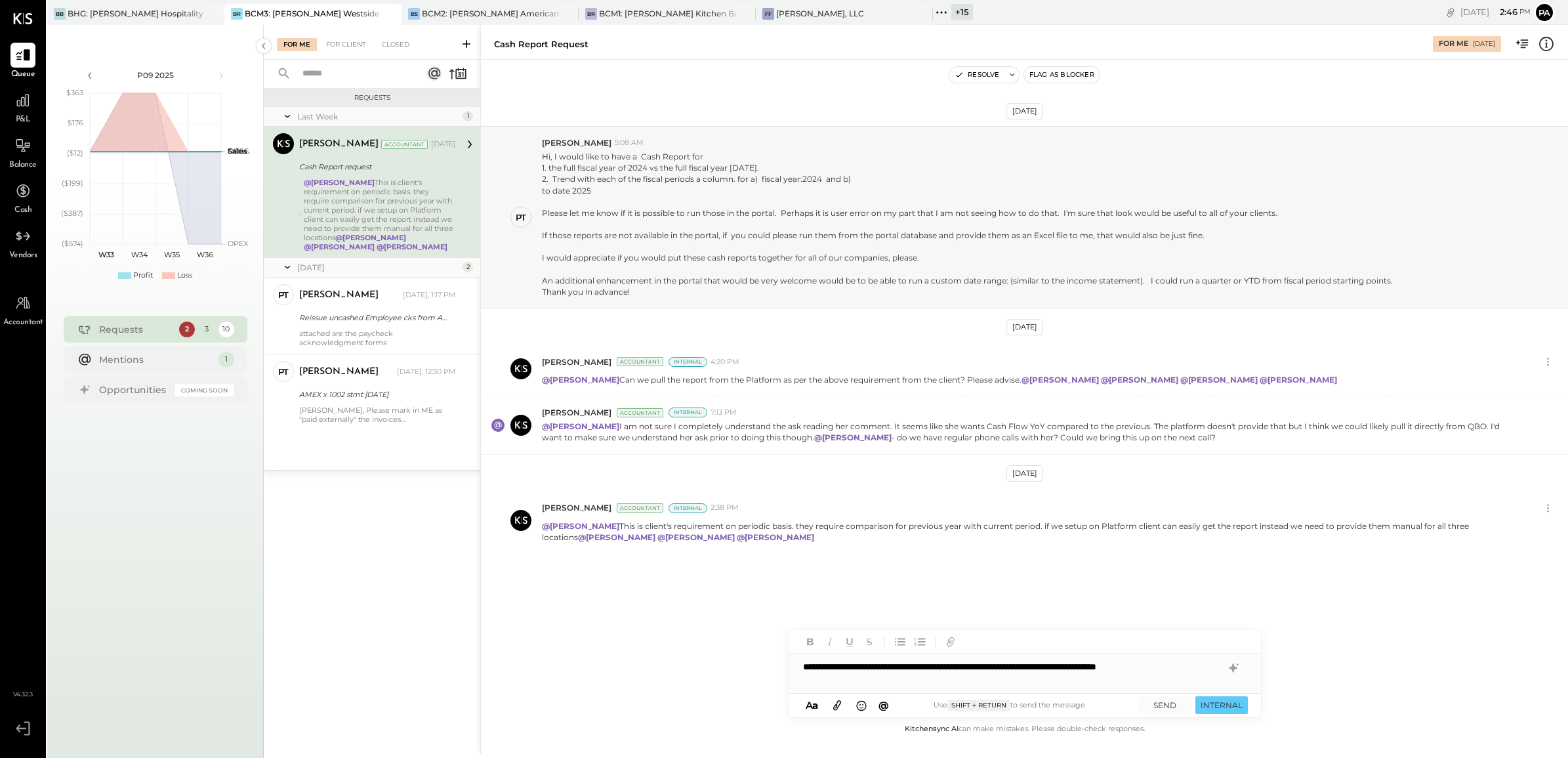
click at [837, 605] on div "**********" at bounding box center [1024, 672] width 473 height 40
click at [975, 605] on div "**********" at bounding box center [1024, 672] width 473 height 40
click at [1204, 605] on div "**********" at bounding box center [1024, 672] width 473 height 40
drag, startPoint x: 1198, startPoint y: 667, endPoint x: 1203, endPoint y: 691, distance: 24.5
click at [1203, 605] on div "**********" at bounding box center [1024, 666] width 473 height 52
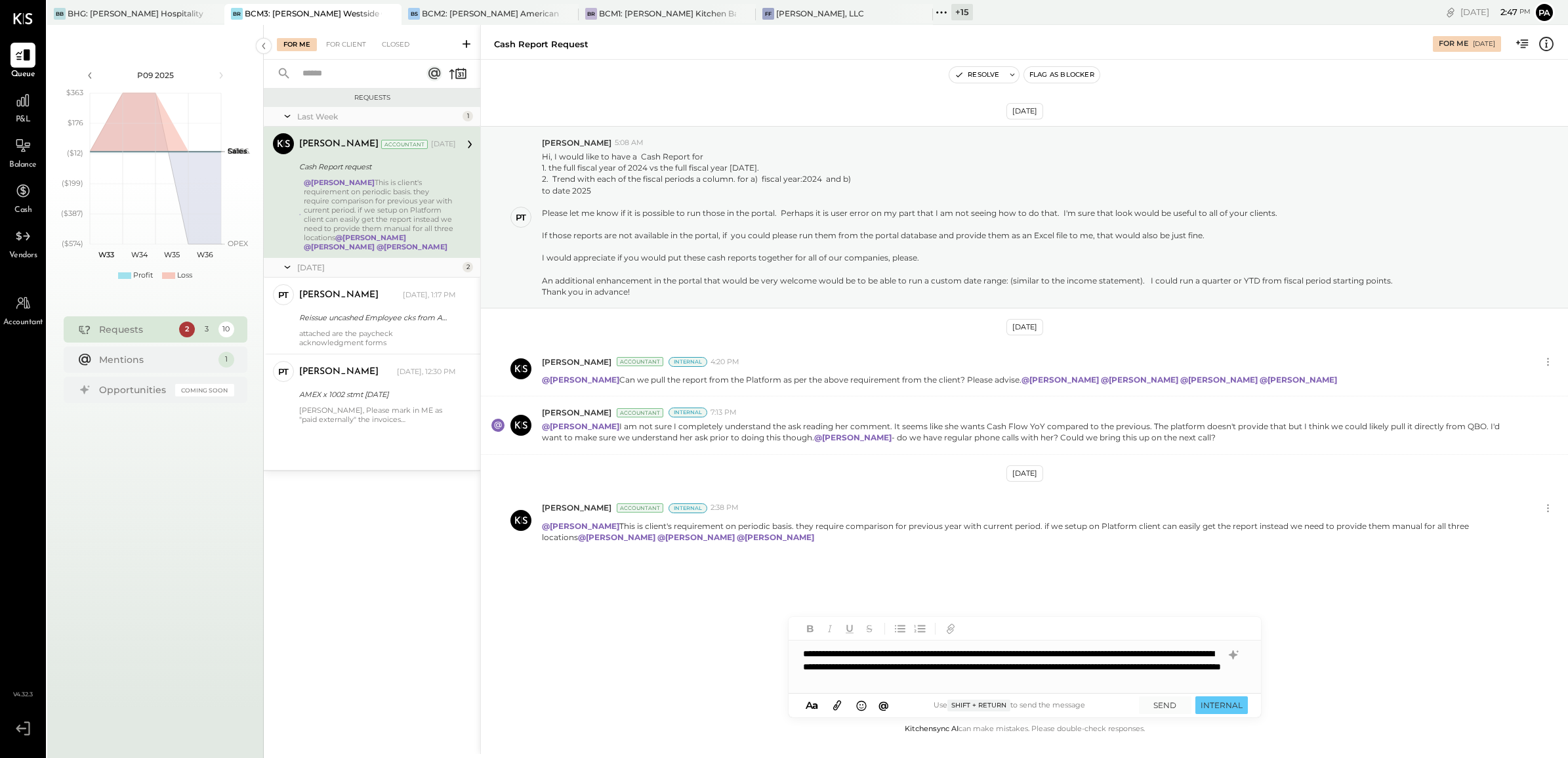
click at [1176, 605] on div "**********" at bounding box center [1024, 666] width 473 height 52
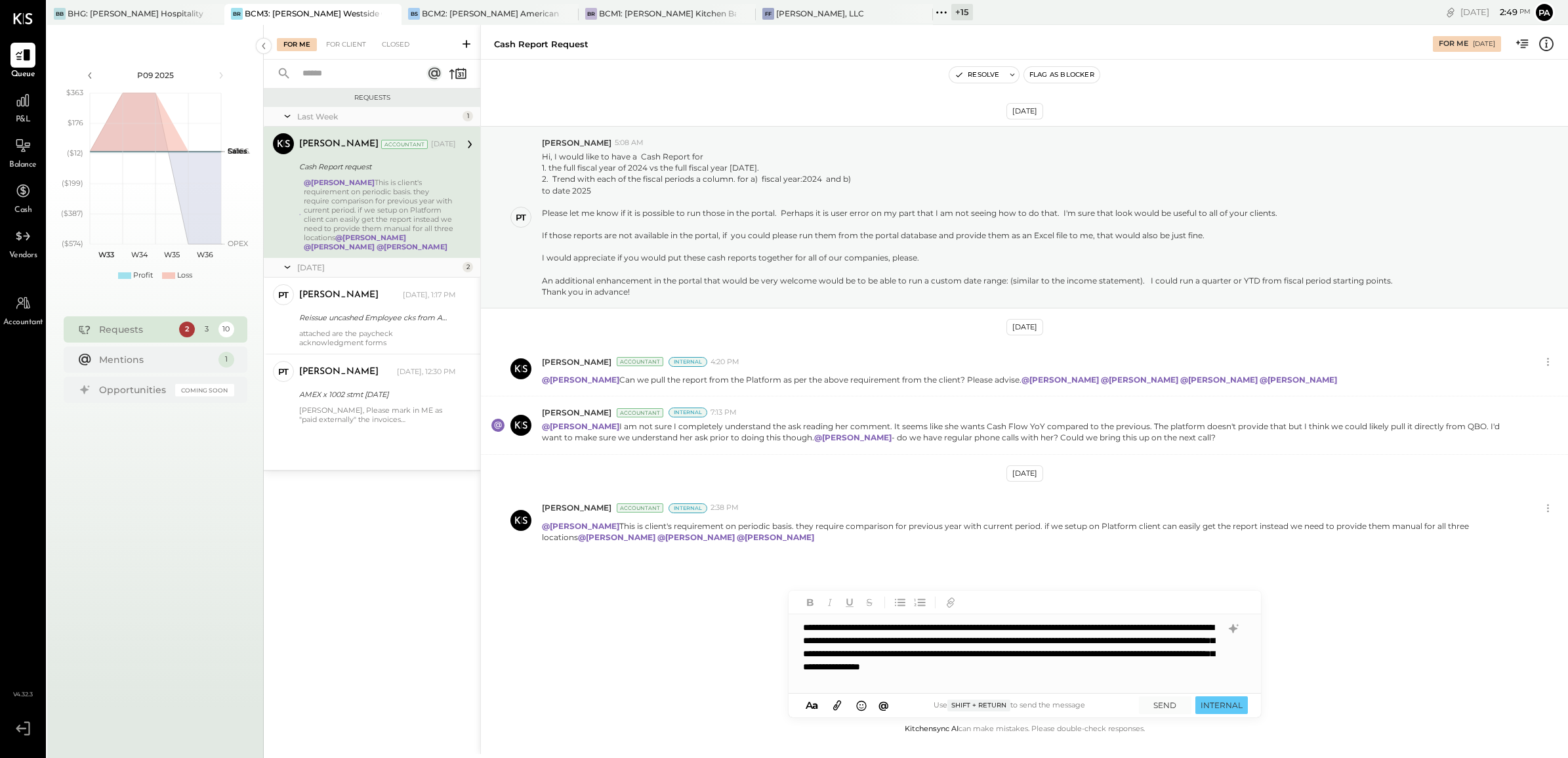
click at [1076, 605] on div "**********" at bounding box center [1024, 653] width 473 height 78
click at [837, 605] on icon at bounding box center [837, 705] width 15 height 15
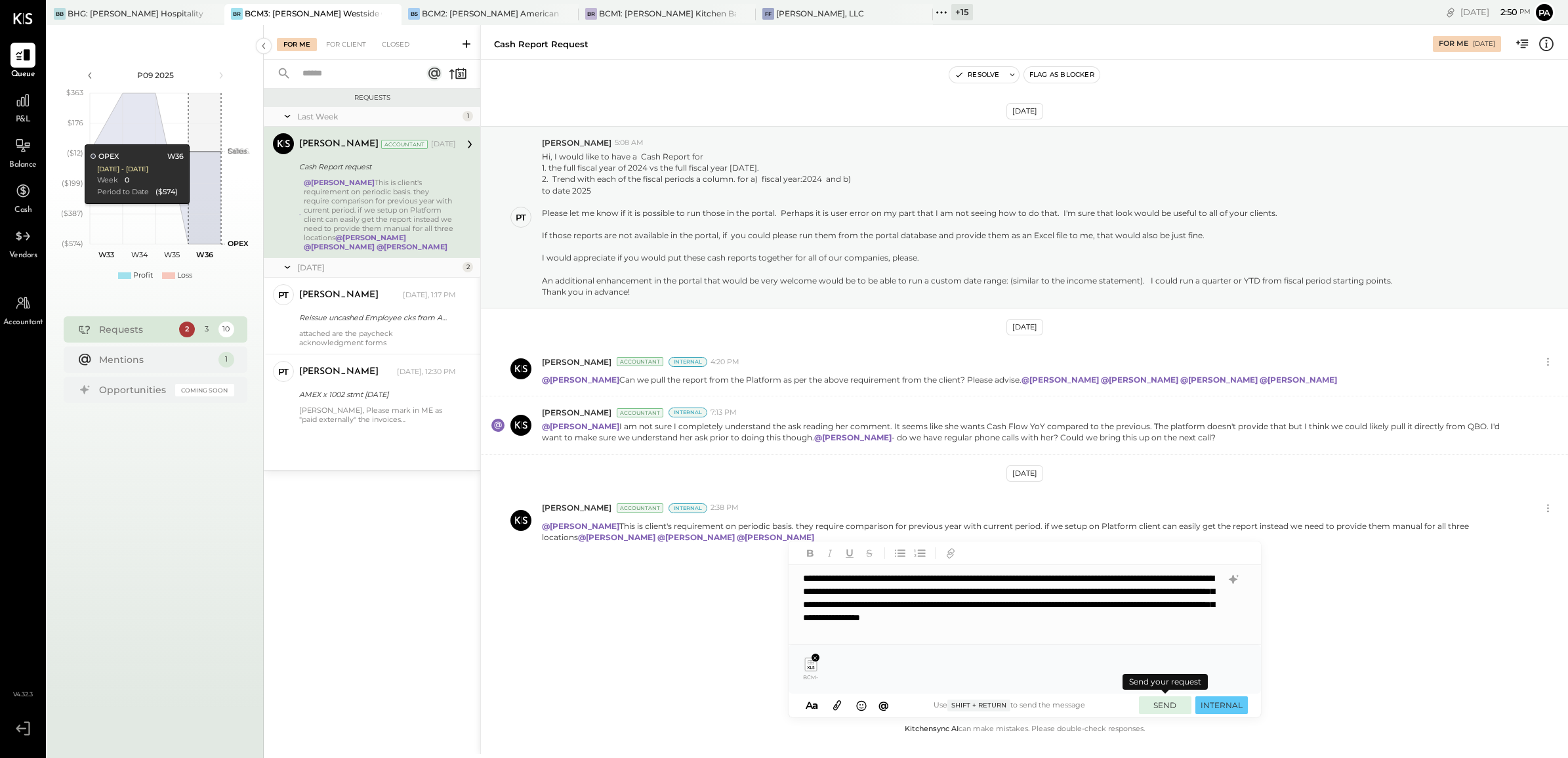
click at [1160, 605] on button "SEND" at bounding box center [1165, 705] width 53 height 17
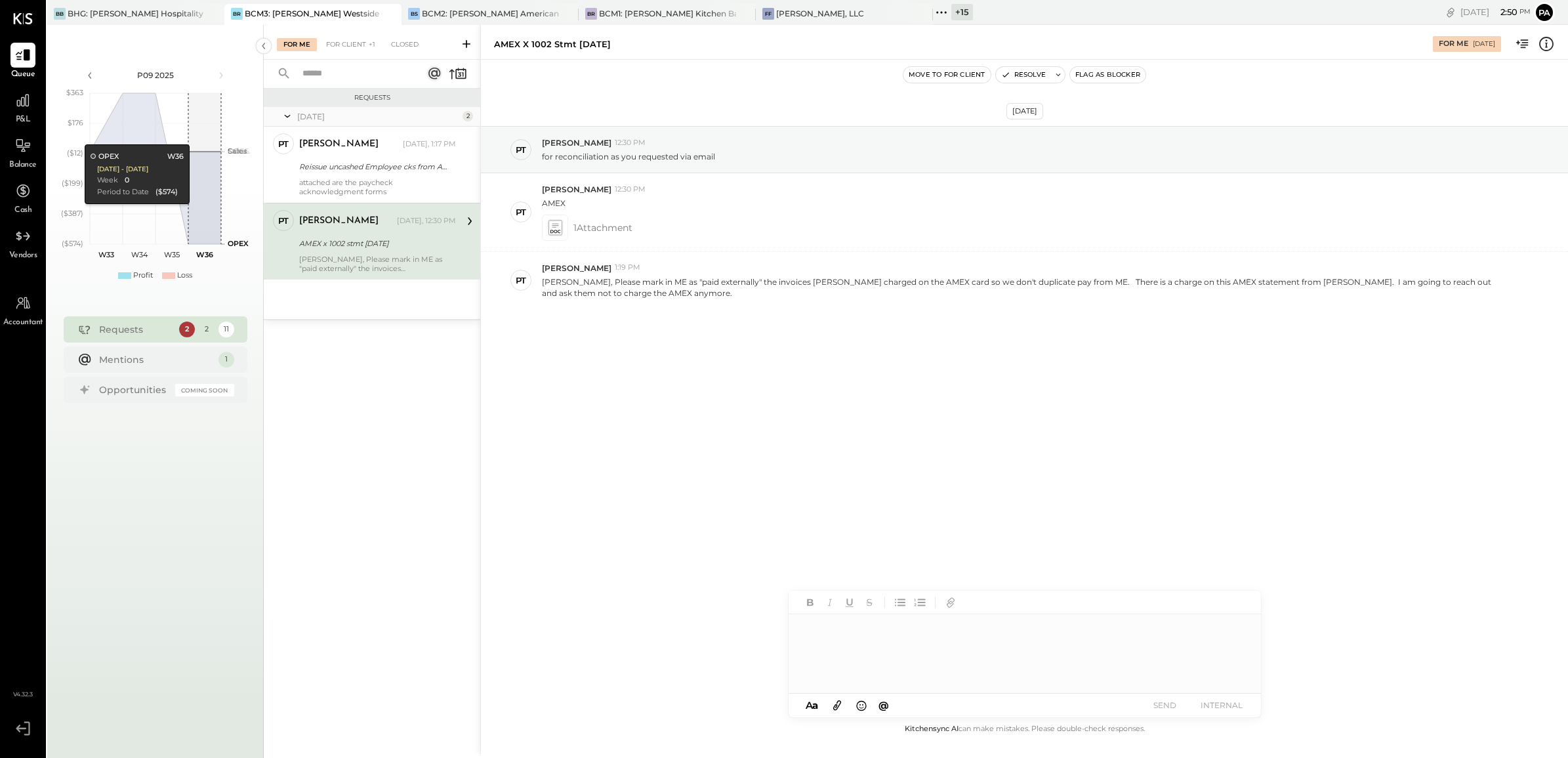
click at [334, 33] on div "For Me For Client +1 Closed" at bounding box center [371, 42] width 216 height 35
click at [336, 41] on div "For Client +1" at bounding box center [351, 44] width 63 height 13
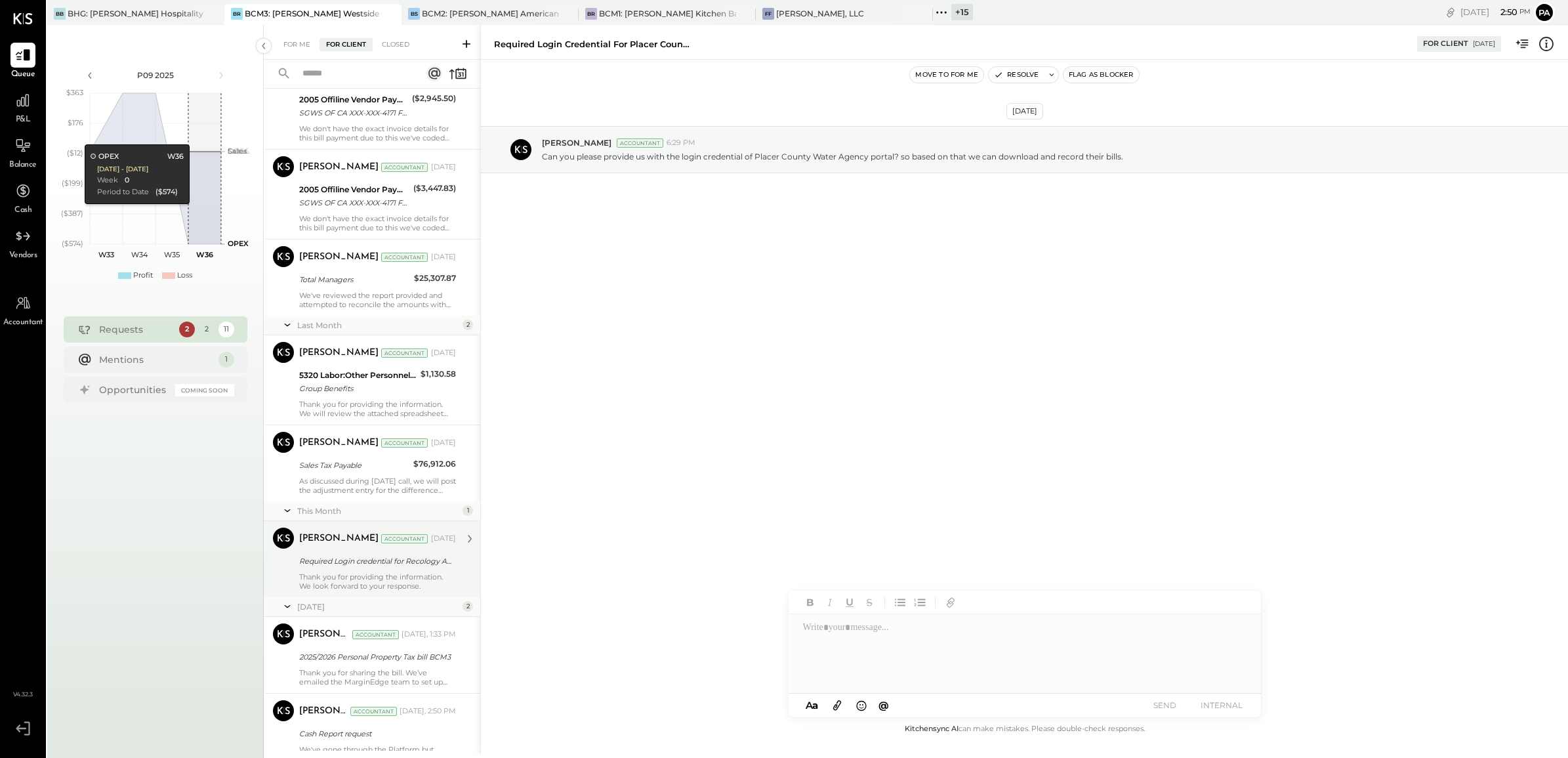
scroll to position [389, 0]
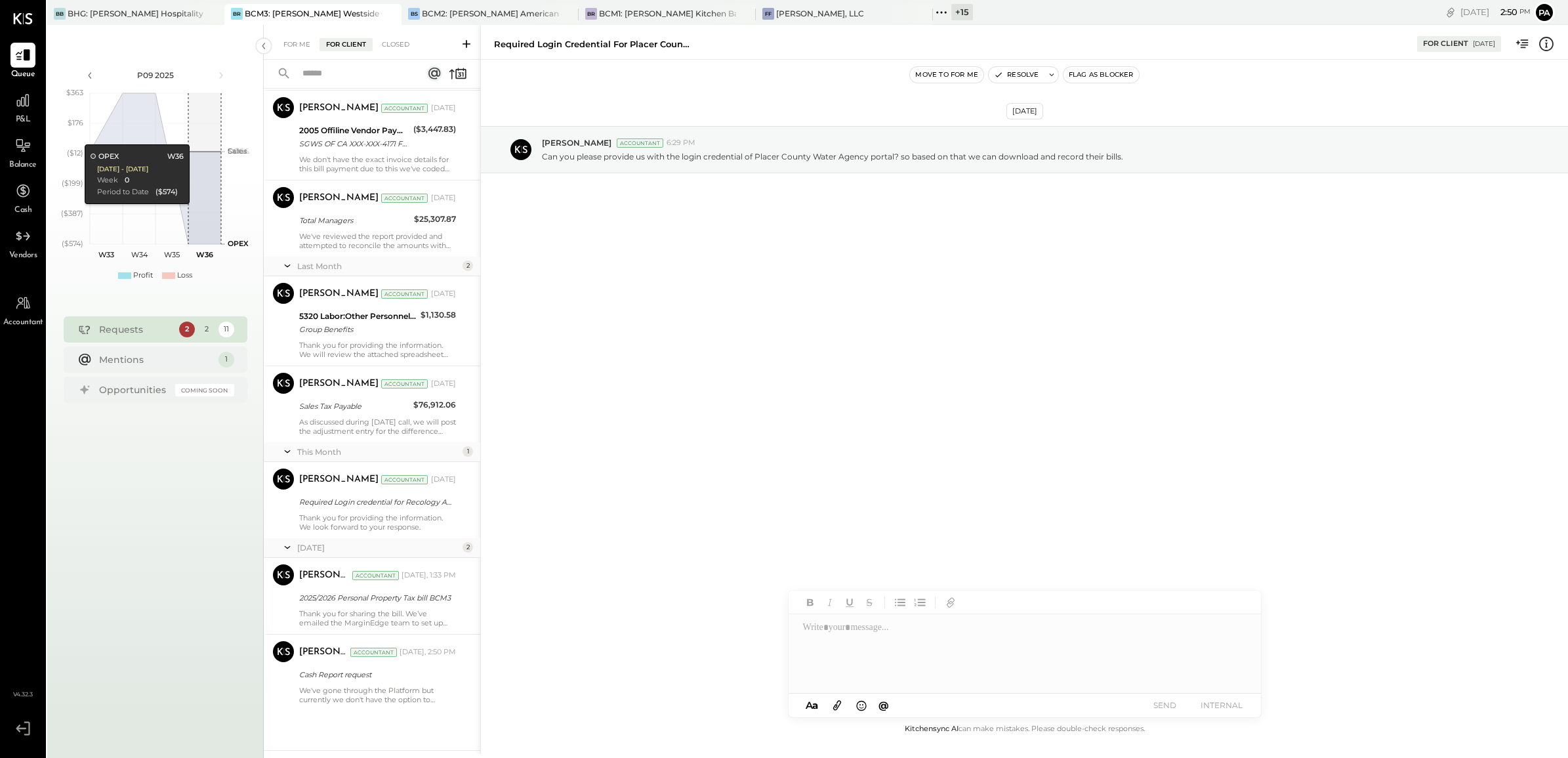
drag, startPoint x: 355, startPoint y: 690, endPoint x: 494, endPoint y: 647, distance: 145.5
click at [355, 605] on div "We've gone through the Platform but currently we don't have the option to downl…" at bounding box center [378, 694] width 157 height 18
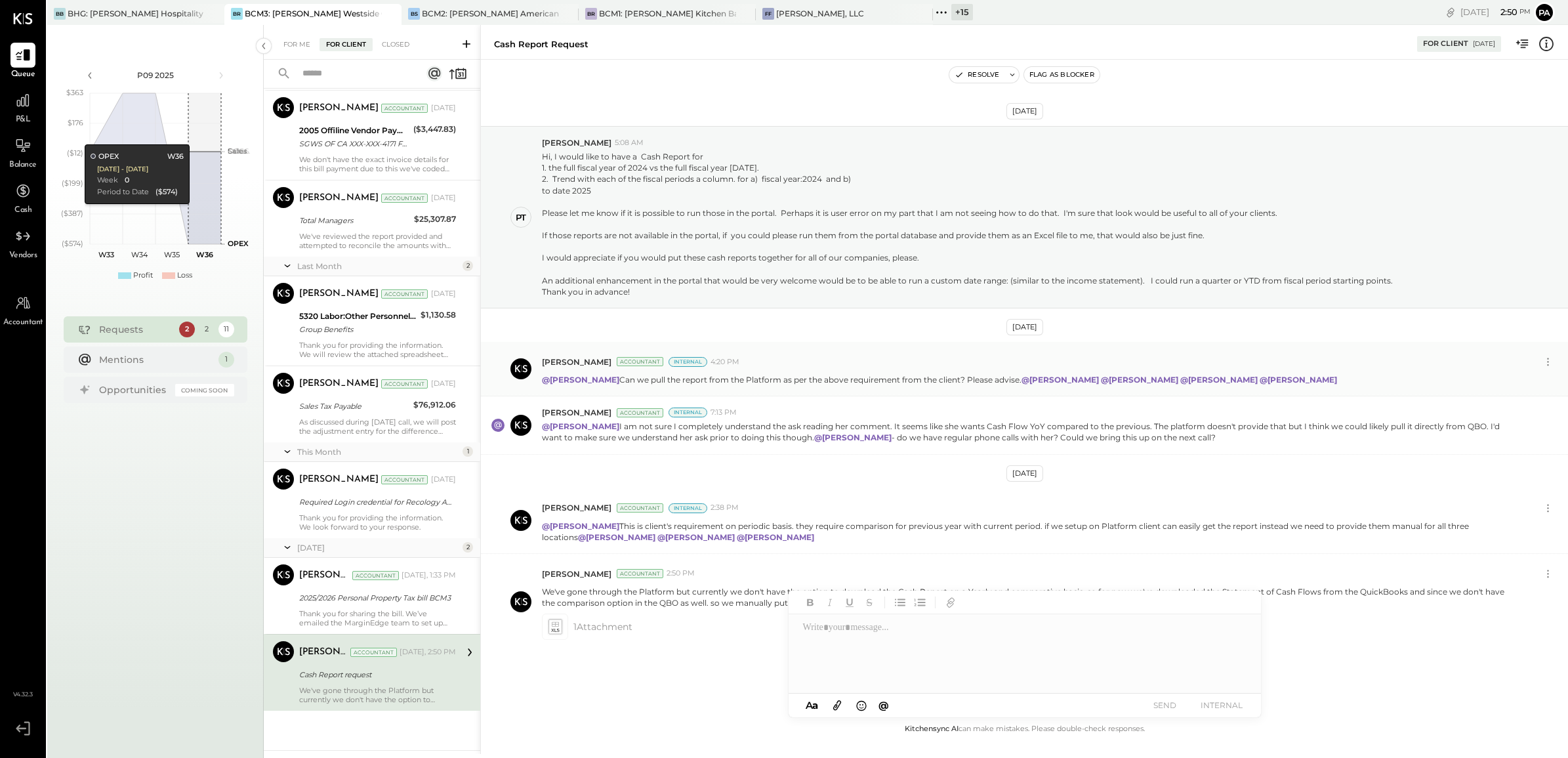
scroll to position [29, 0]
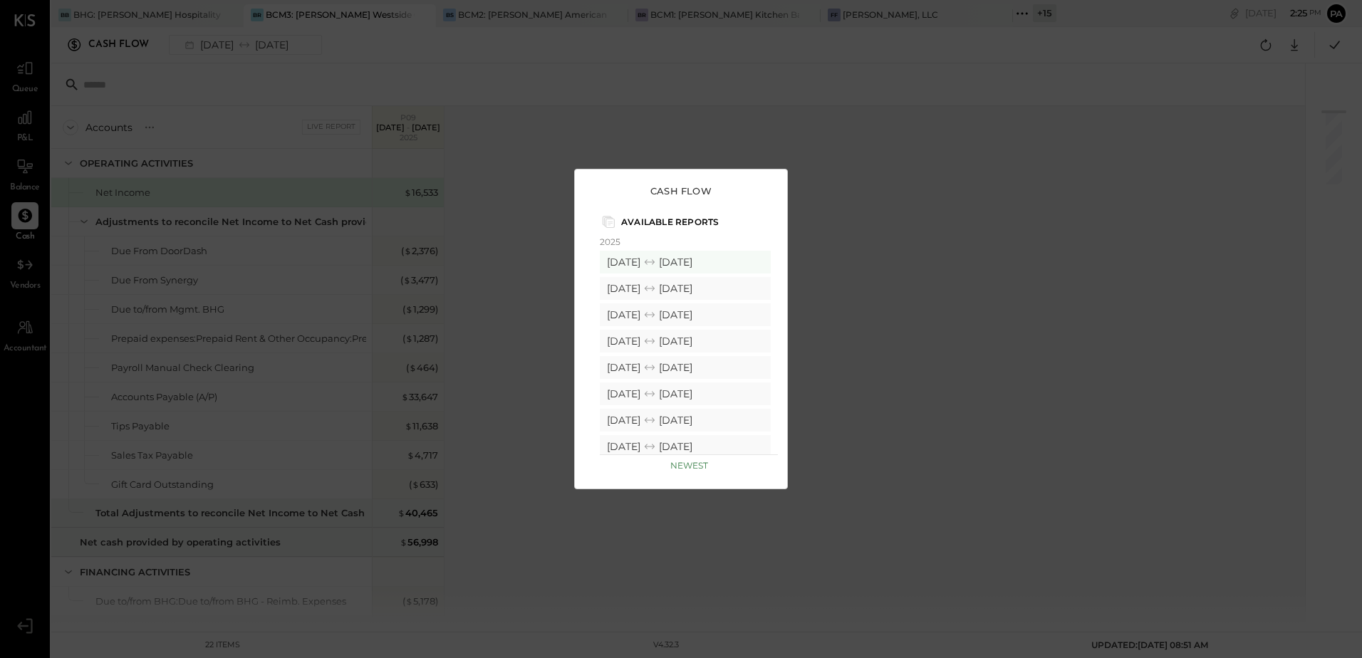
click at [910, 269] on div "Cash Flow Available Reports 2025 [DATE] [DATE] [DATE] [DATE] [DATE] [DATE] [DAT…" at bounding box center [681, 329] width 1362 height 658
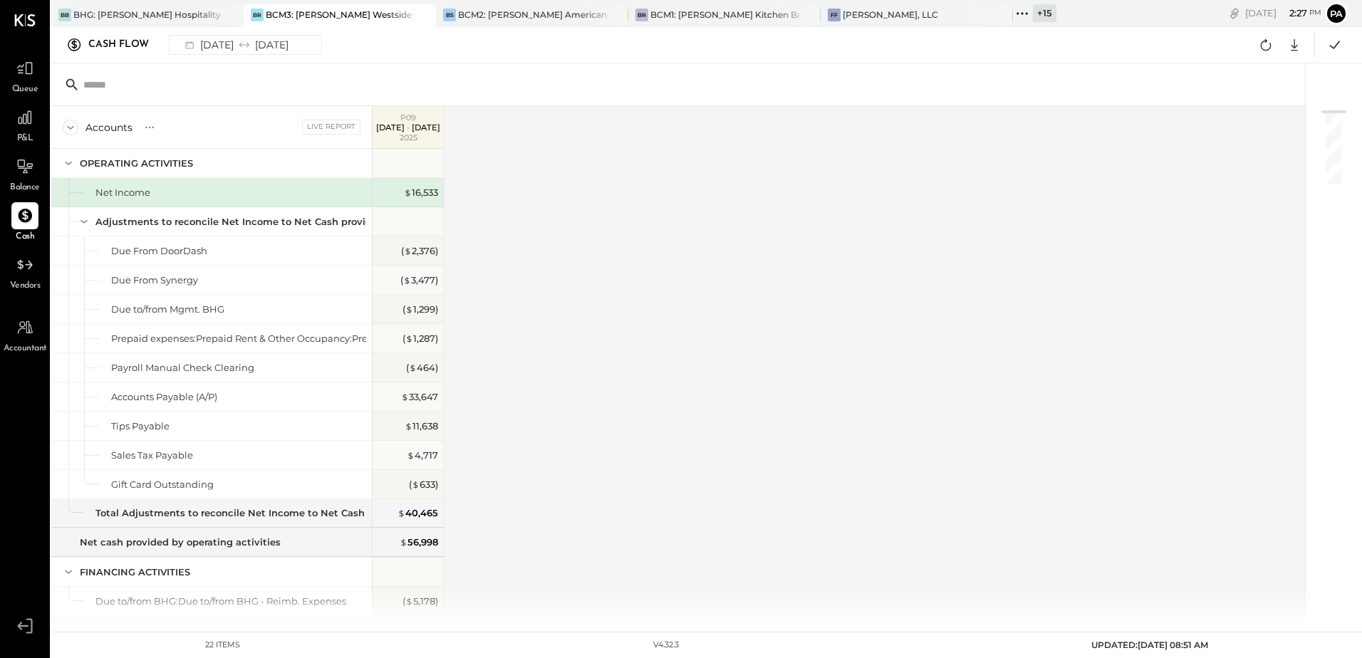
click at [398, 49] on div "Cash Flow [DATE] [DATE] Google Sheets Excel" at bounding box center [706, 45] width 1311 height 36
click at [293, 50] on div "[DATE] [DATE]" at bounding box center [236, 45] width 118 height 19
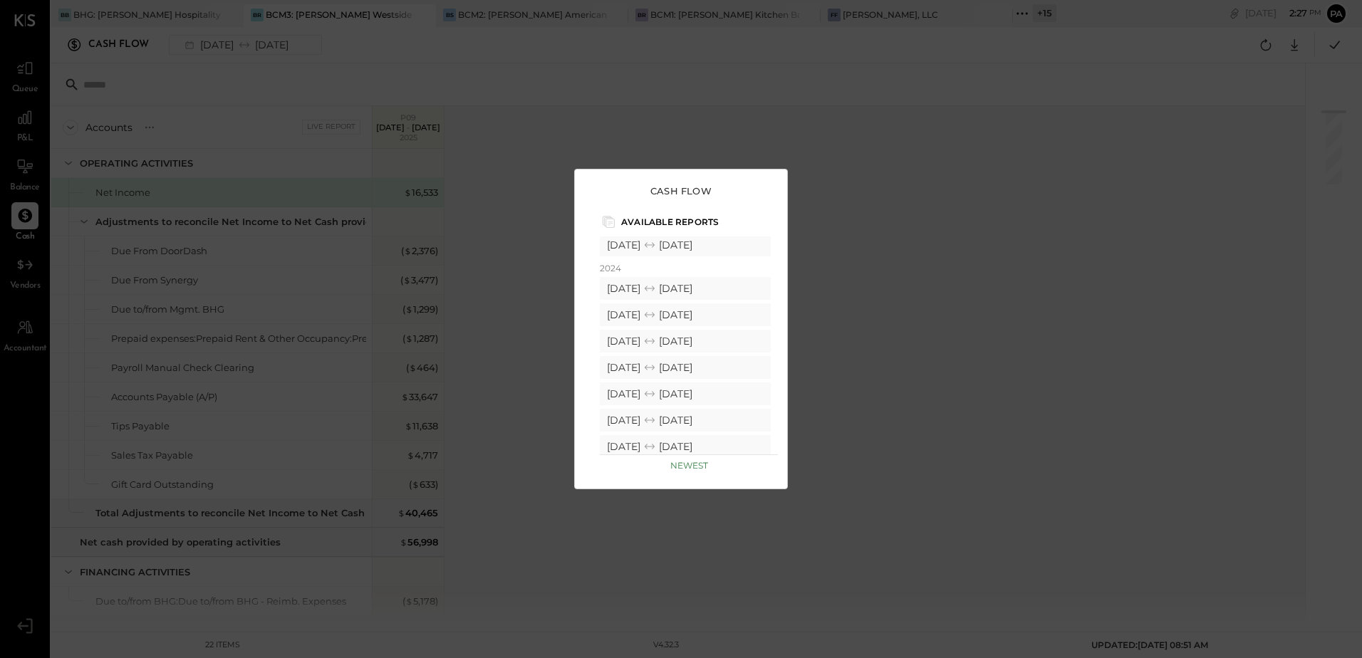
scroll to position [285, 0]
click at [683, 467] on p "Newest" at bounding box center [689, 465] width 38 height 11
click at [677, 85] on div "Cash Flow Available Reports 2025 [DATE] [DATE] [DATE] [DATE] [DATE] [DATE] [DAT…" at bounding box center [681, 329] width 1362 height 658
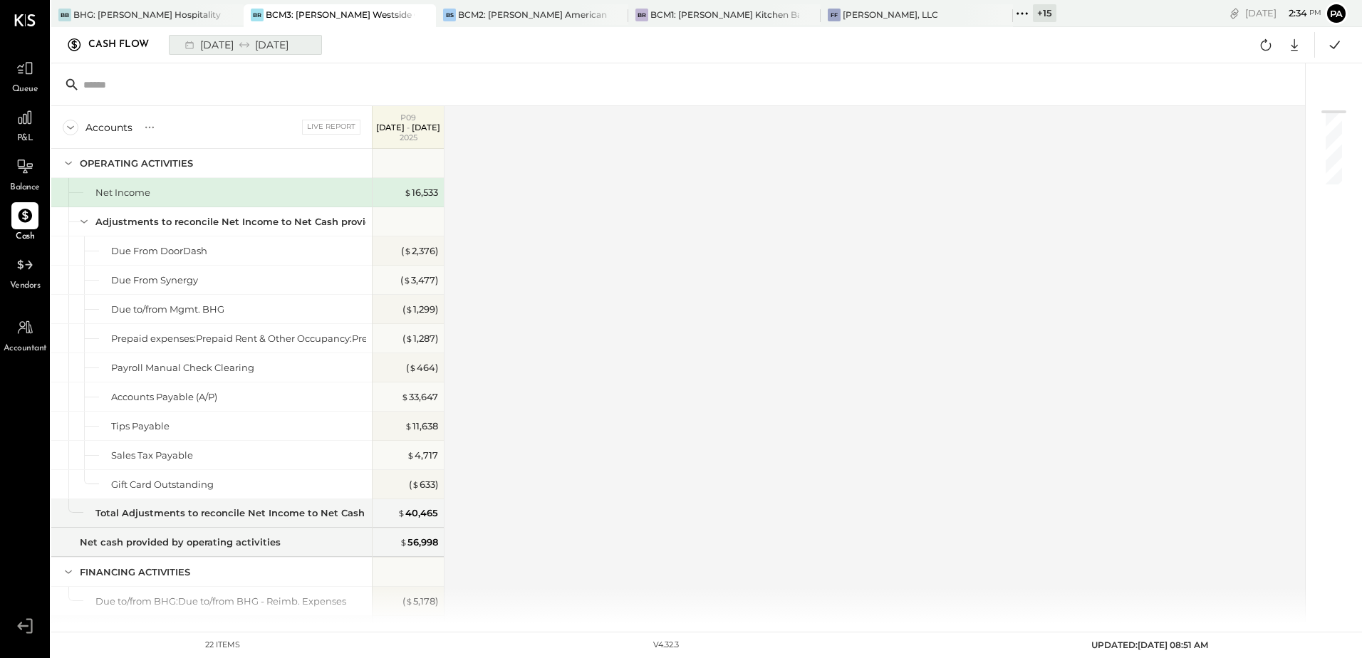
click at [251, 48] on icon at bounding box center [244, 45] width 14 height 14
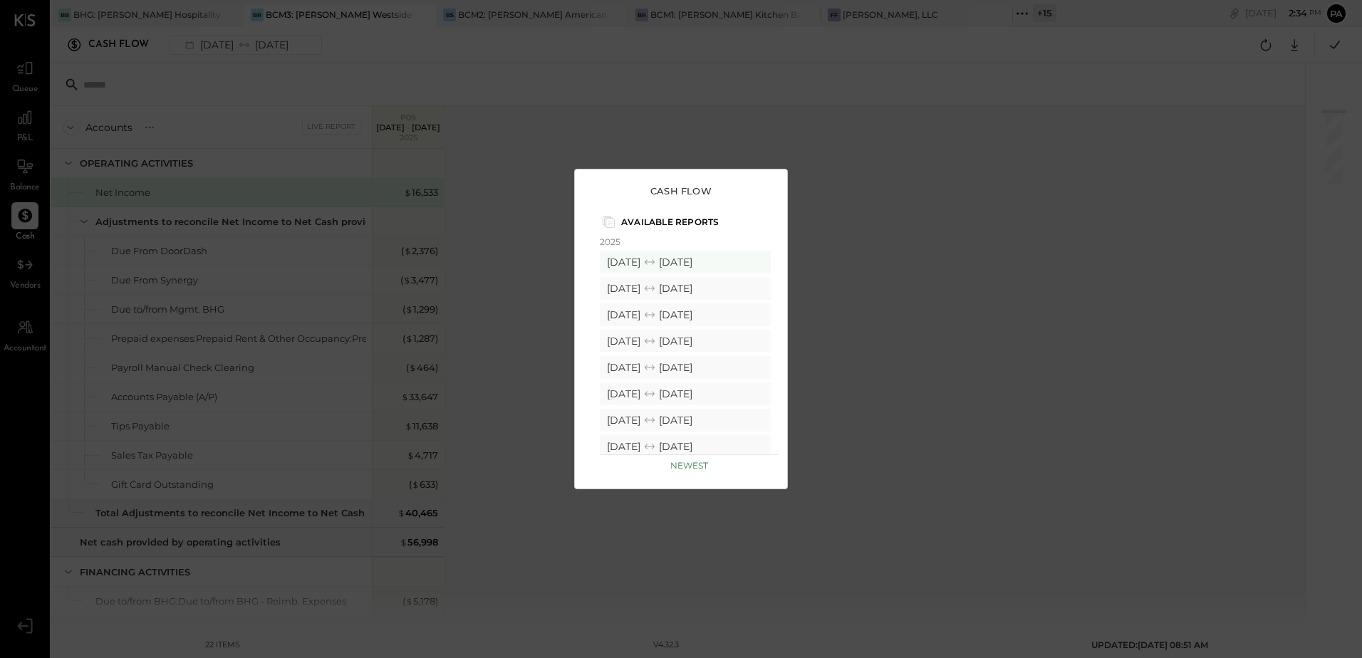
click at [494, 165] on div "Cash Flow Available Reports 2025 [DATE] [DATE] [DATE] [DATE] [DATE] [DATE] [DAT…" at bounding box center [681, 329] width 1362 height 658
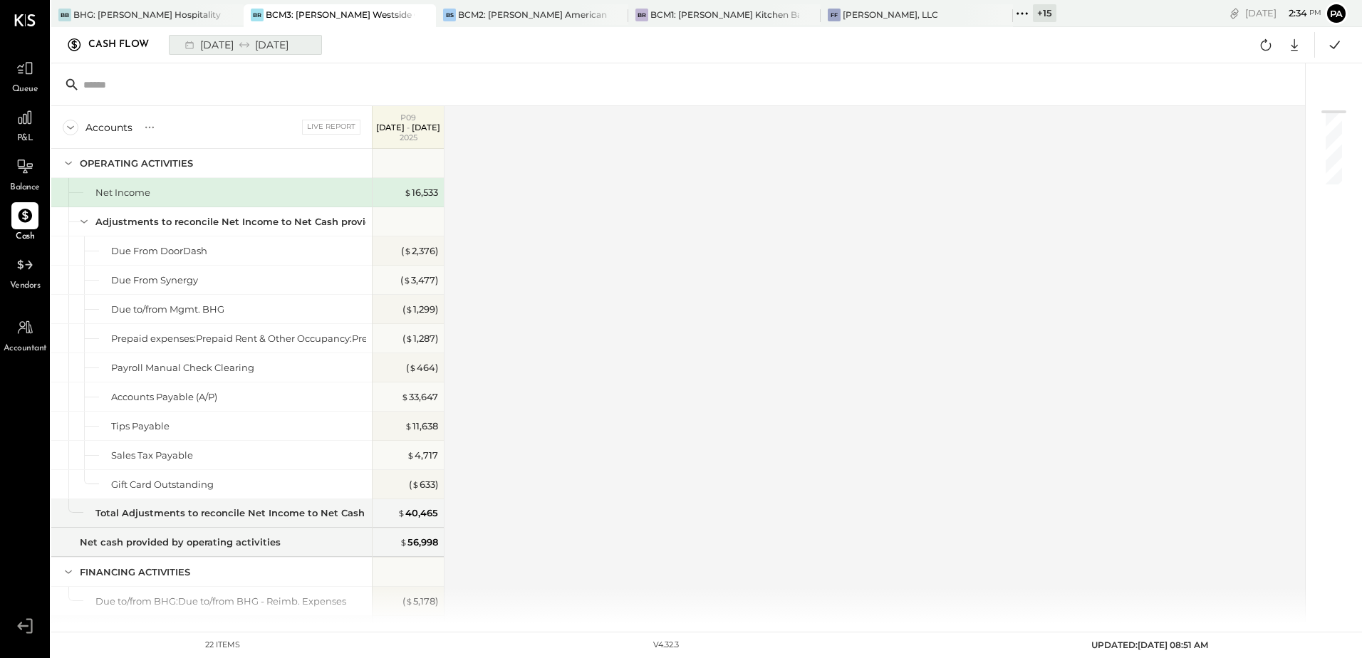
click at [244, 48] on div "[DATE] [DATE]" at bounding box center [236, 45] width 118 height 19
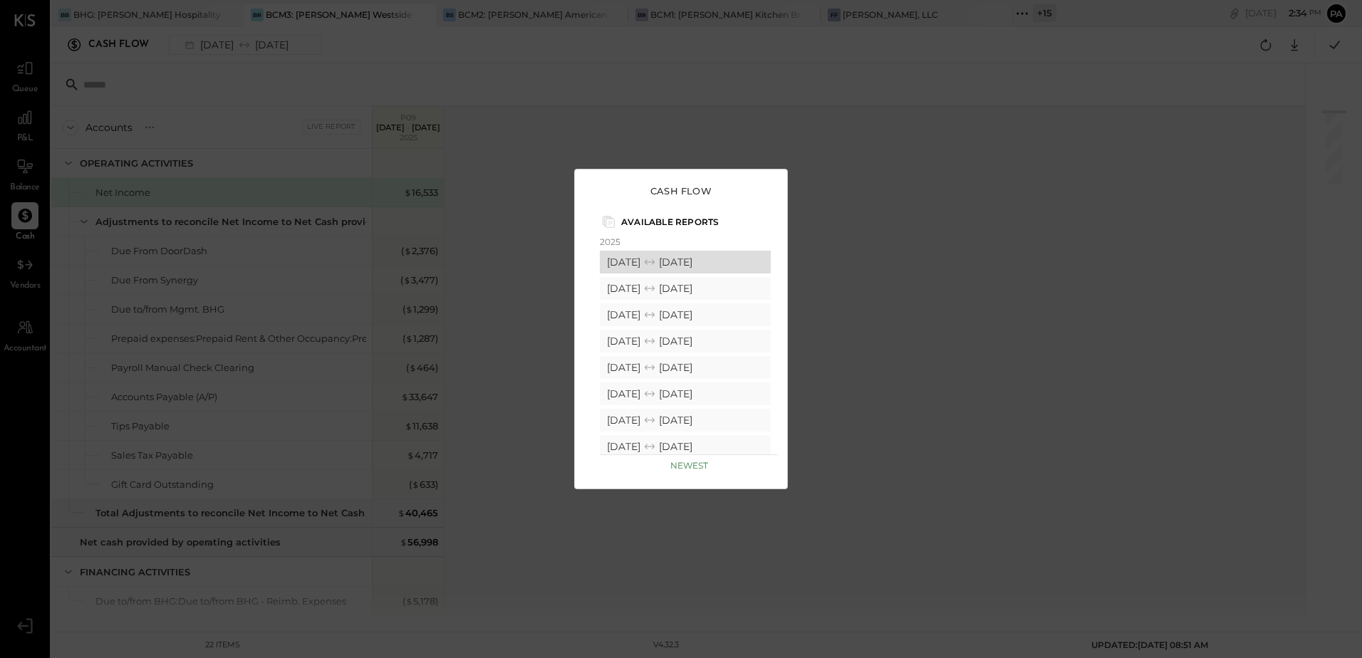
click at [696, 267] on div "[DATE] [DATE]" at bounding box center [685, 262] width 171 height 23
